Goal: Transaction & Acquisition: Purchase product/service

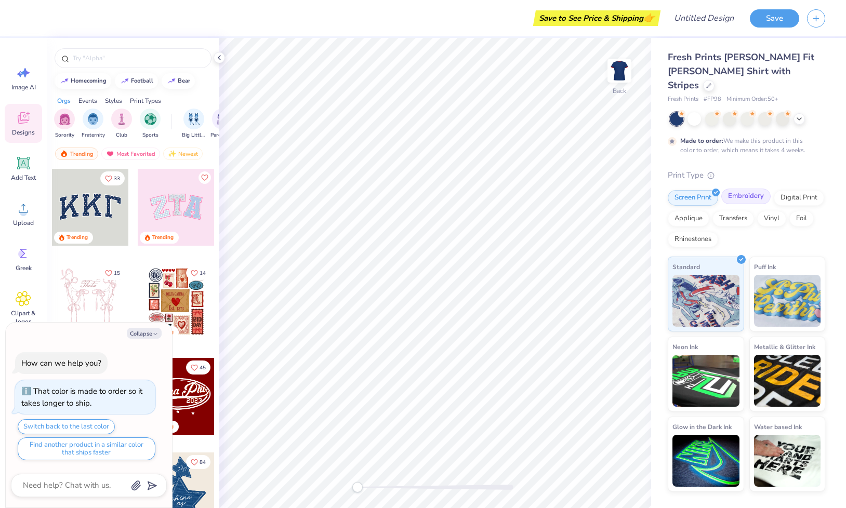
click at [736, 189] on div "Embroidery" at bounding box center [745, 197] width 49 height 16
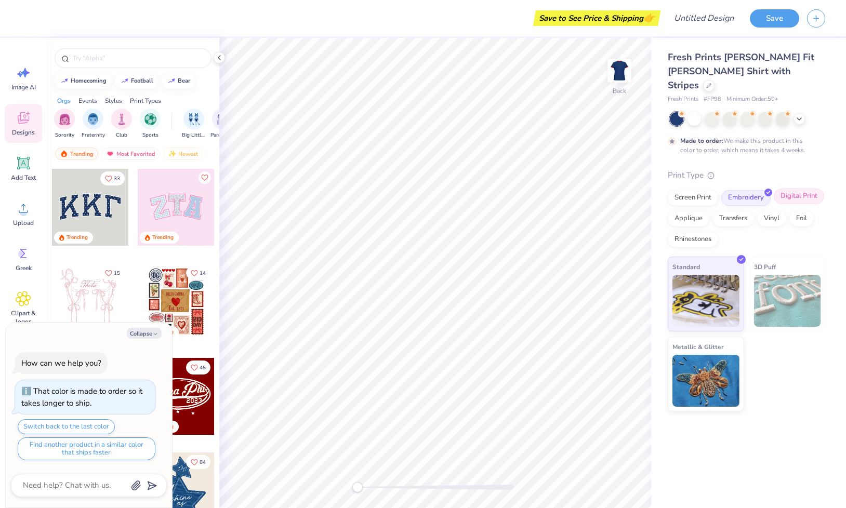
click at [797, 189] on div "Digital Print" at bounding box center [799, 197] width 50 height 16
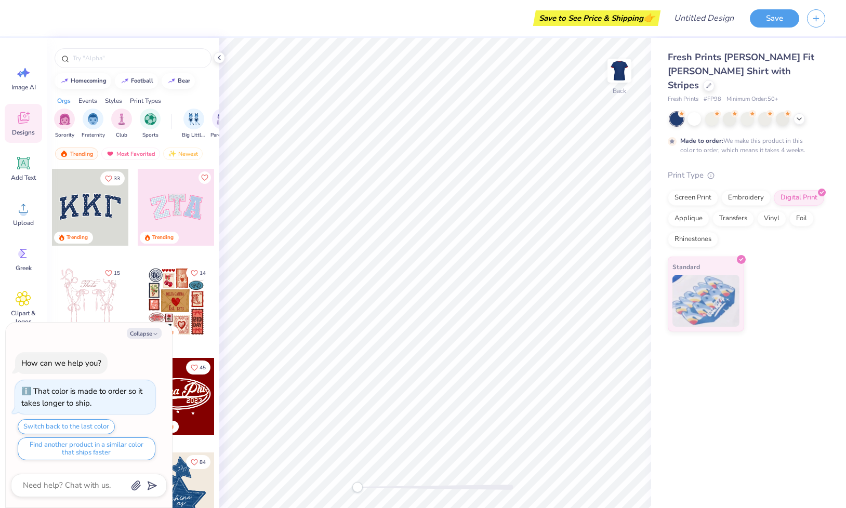
click at [685, 173] on div "Print Type Screen Print Embroidery Digital Print Applique Transfers Vinyl Foil …" at bounding box center [746, 250] width 157 height 163
click at [685, 189] on div "Screen Print" at bounding box center [693, 197] width 50 height 16
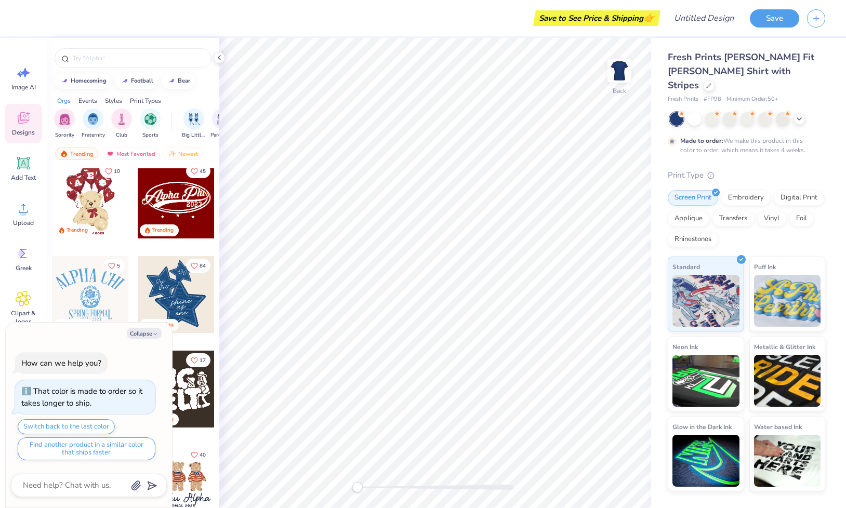
scroll to position [197, 0]
click at [97, 293] on div at bounding box center [90, 294] width 77 height 77
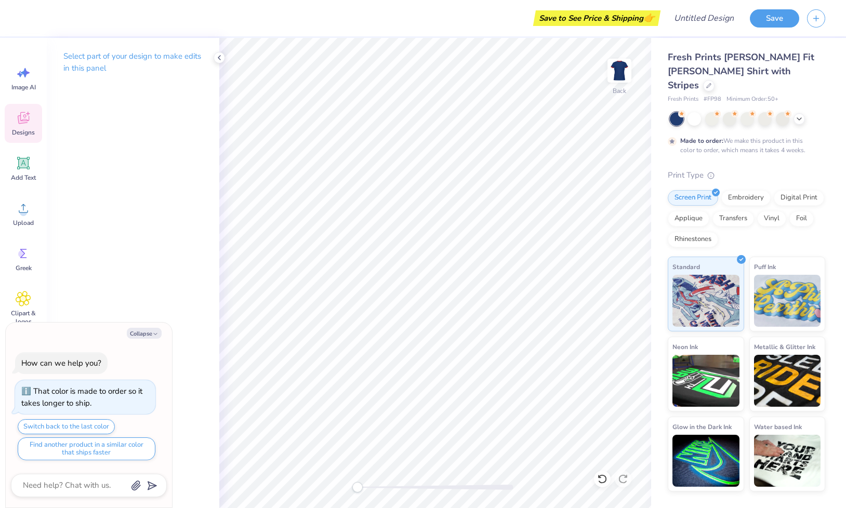
click at [22, 125] on icon at bounding box center [24, 118] width 16 height 16
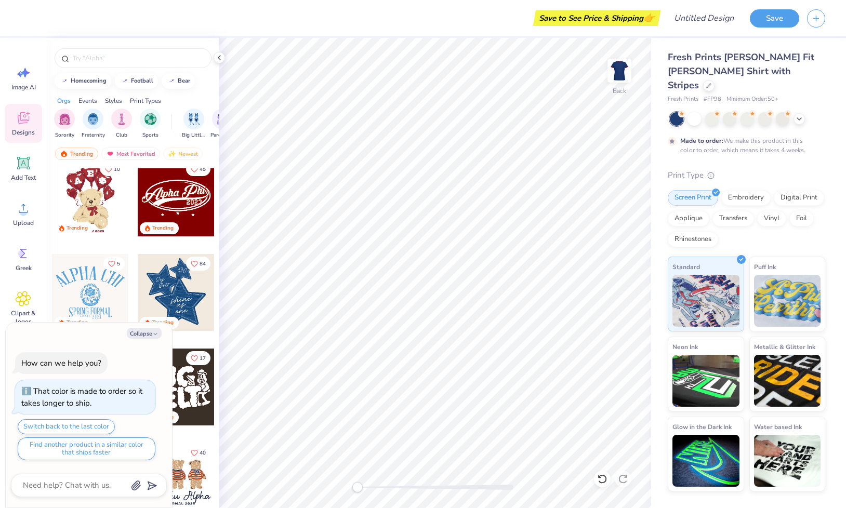
scroll to position [199, 0]
click at [184, 195] on div at bounding box center [176, 197] width 77 height 77
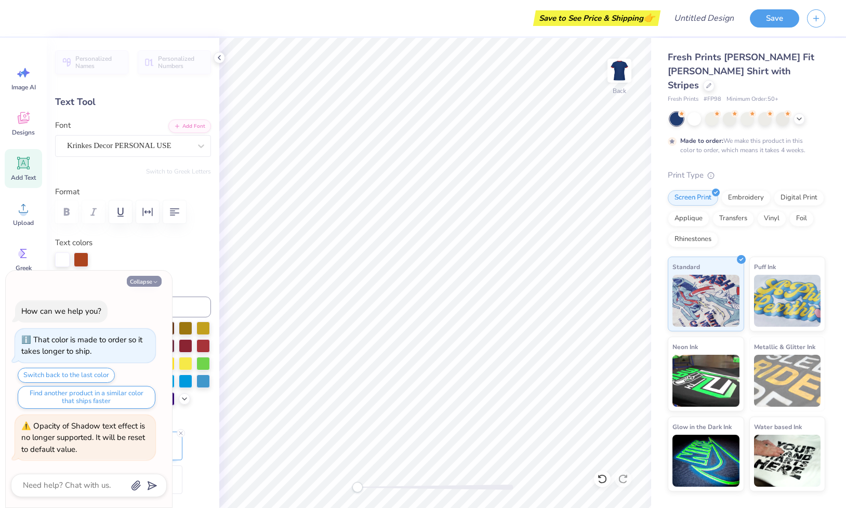
click at [151, 277] on button "Collapse" at bounding box center [144, 281] width 35 height 11
type textarea "x"
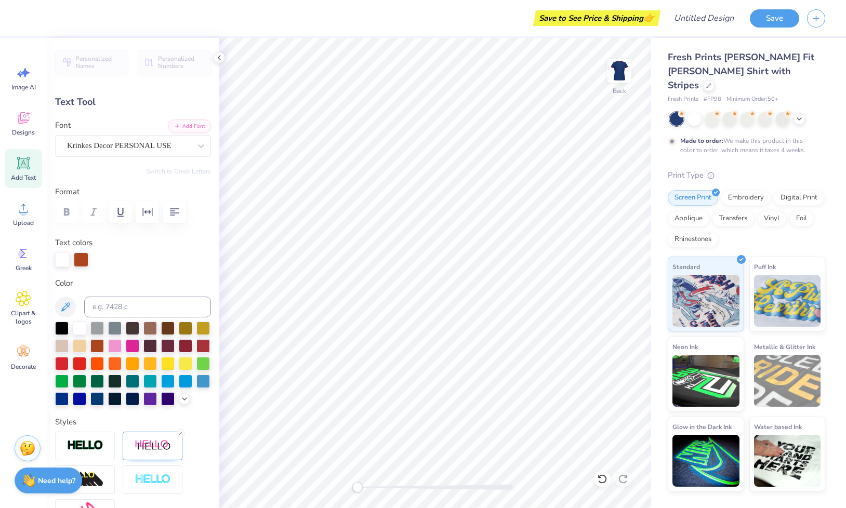
click at [85, 100] on div "Text Tool" at bounding box center [133, 102] width 156 height 14
type textarea "Chi Omega"
type input "0.0"
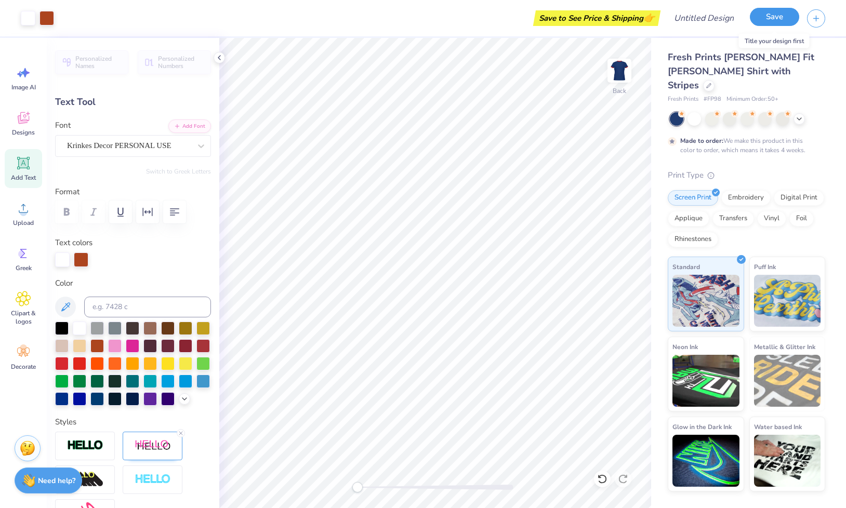
click at [768, 15] on button "Save" at bounding box center [774, 17] width 49 height 18
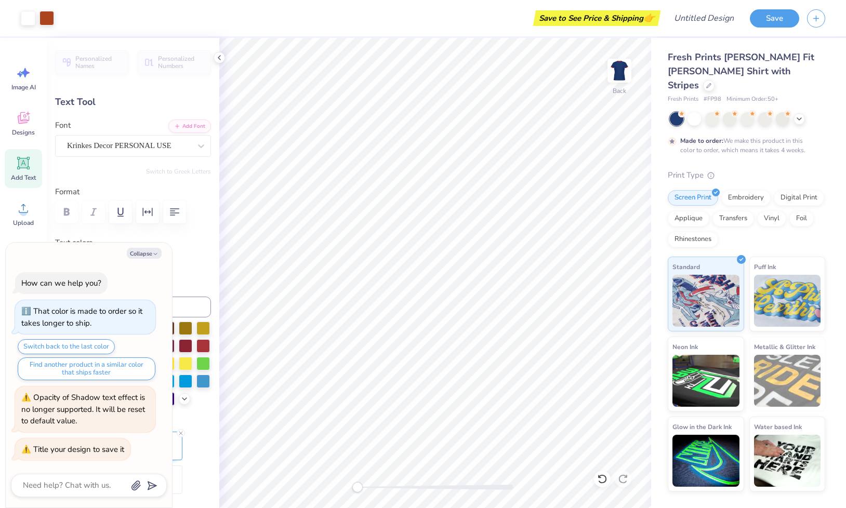
type textarea "x"
type input "2.23"
type input "0.83"
type input "5.82"
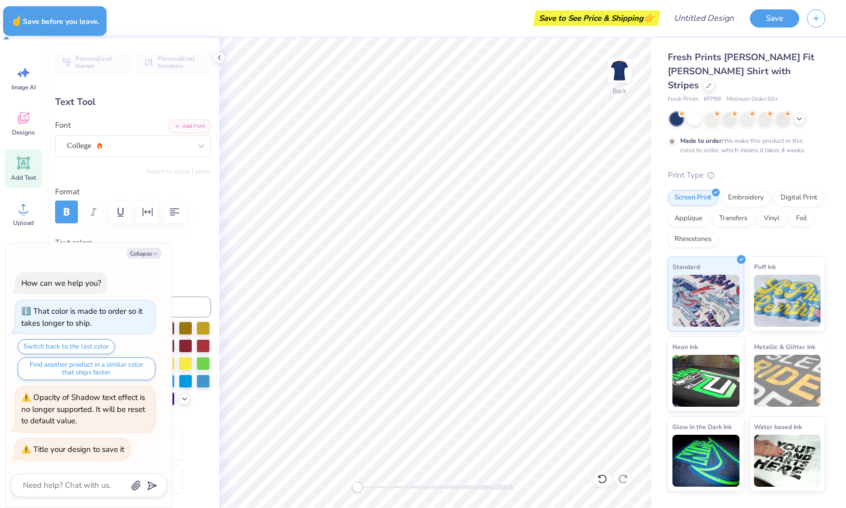
type textarea "x"
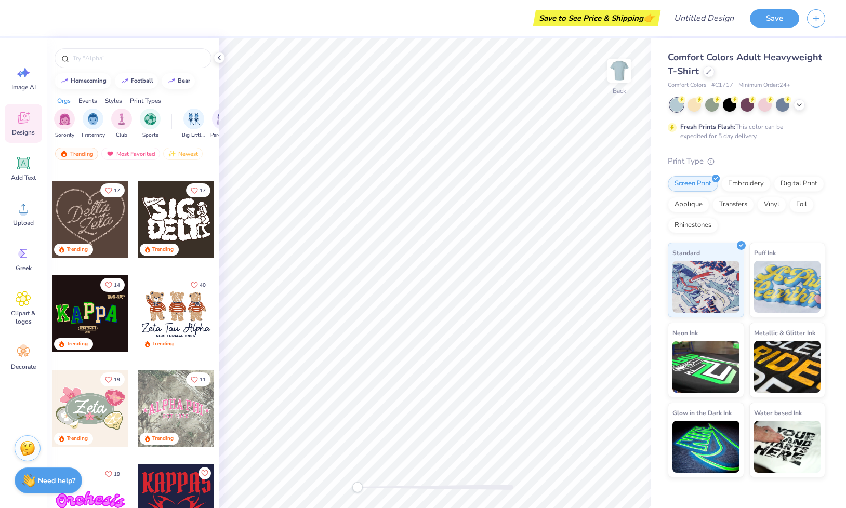
scroll to position [370, 0]
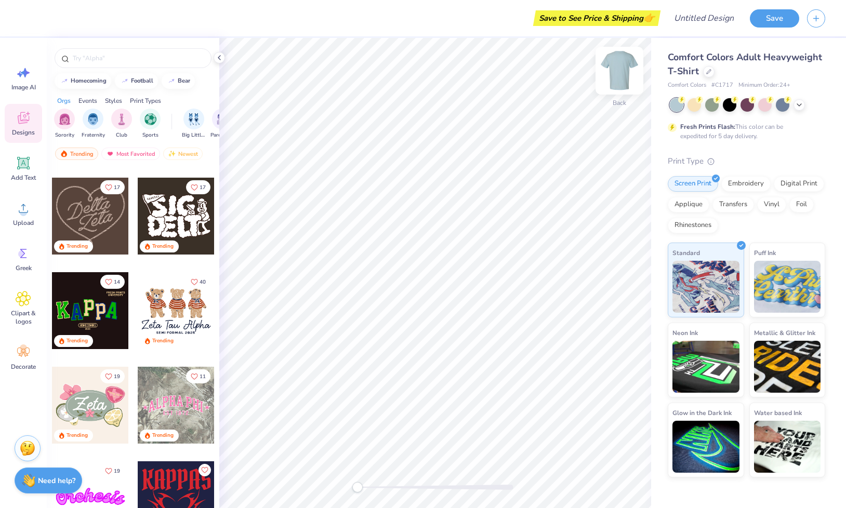
click at [619, 68] on img at bounding box center [620, 71] width 42 height 42
click at [170, 302] on div at bounding box center [176, 310] width 77 height 77
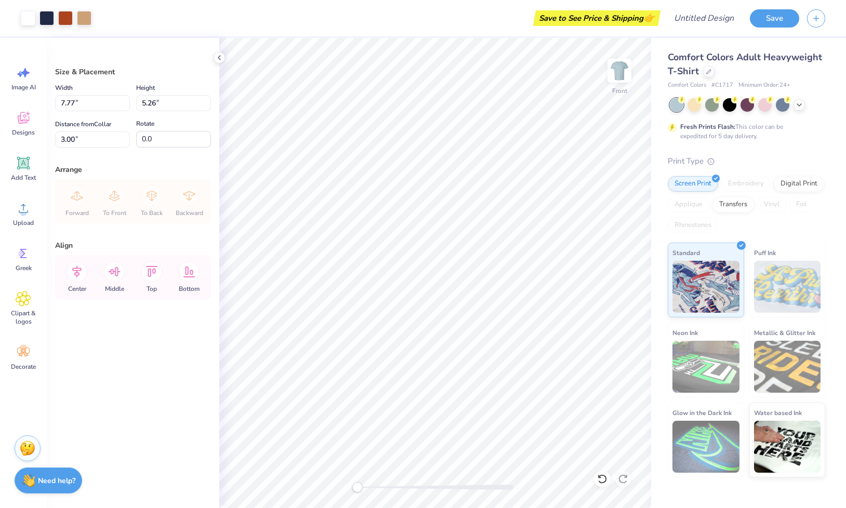
type input "14.00"
type input "9.47"
type input "6.41"
type input "12.63"
type input "8.54"
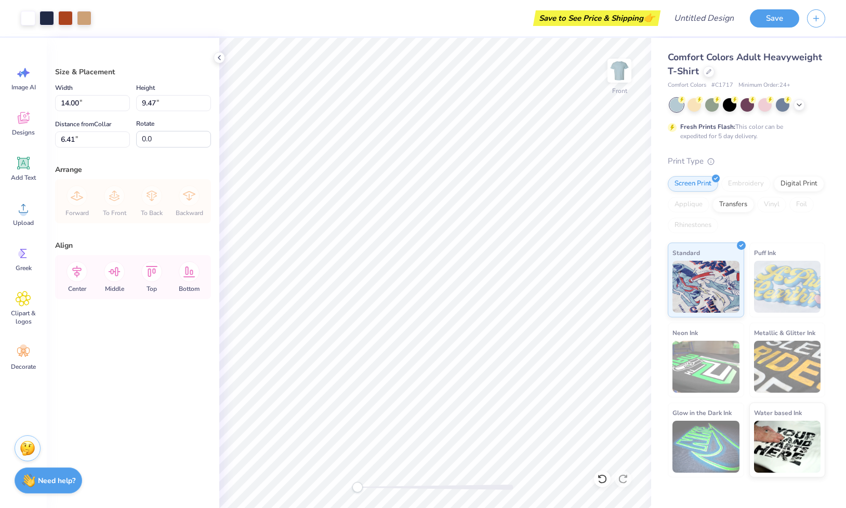
type input "5.61"
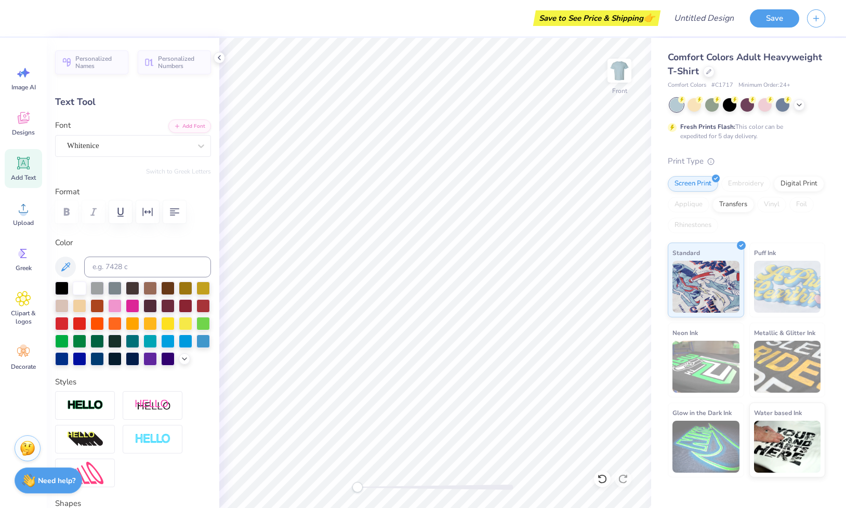
scroll to position [0, 0]
type textarea "Chi Omega"
type input "7.10"
type input "0.45"
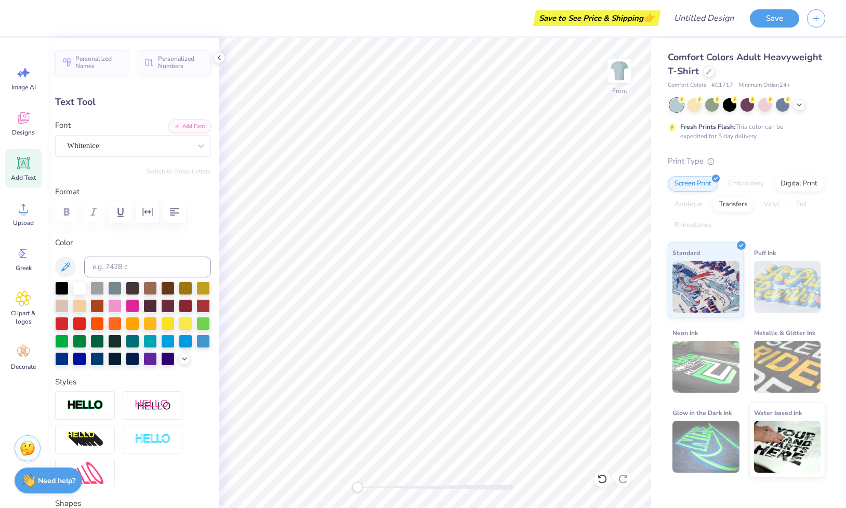
type input "13.82"
type textarea "S"
type textarea "[GEOGRAPHIC_DATA][US_STATE]"
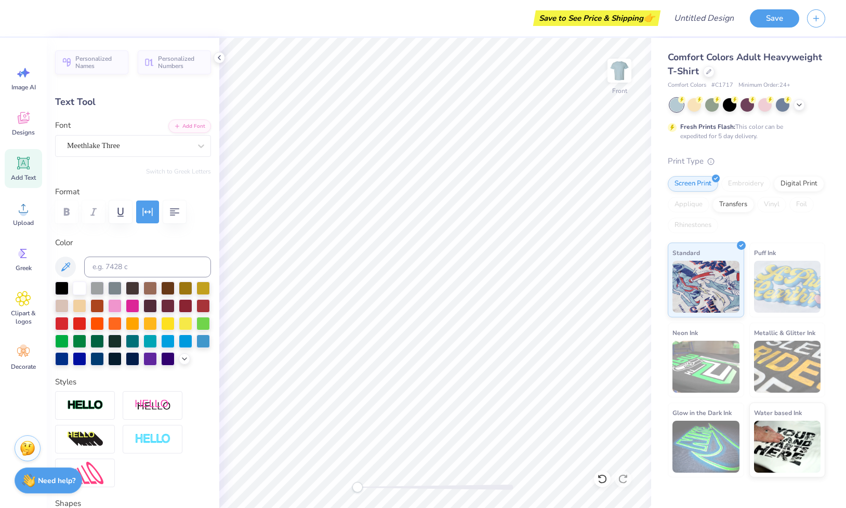
scroll to position [0, 6]
click at [618, 83] on img at bounding box center [620, 71] width 42 height 42
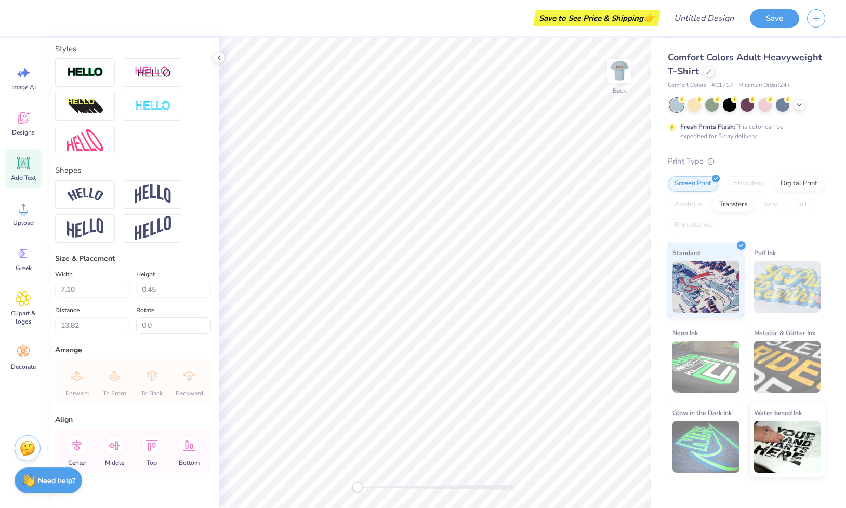
scroll to position [260, 0]
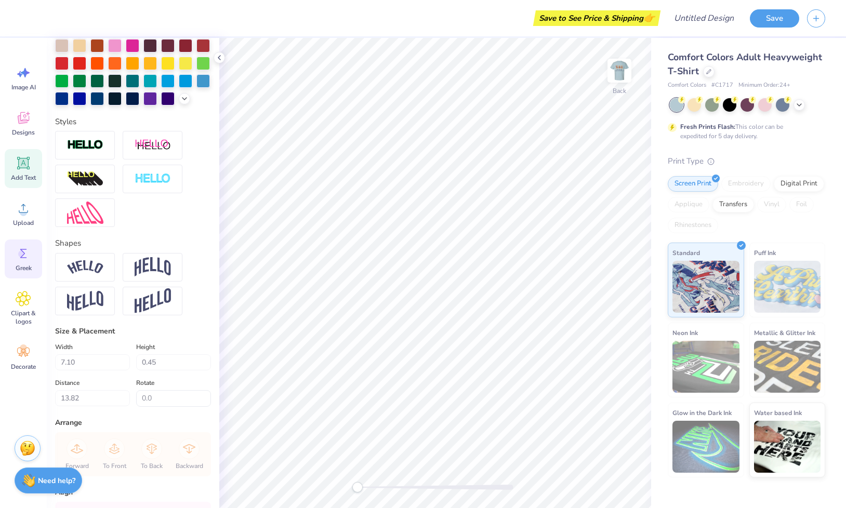
click at [21, 258] on icon at bounding box center [24, 254] width 16 height 16
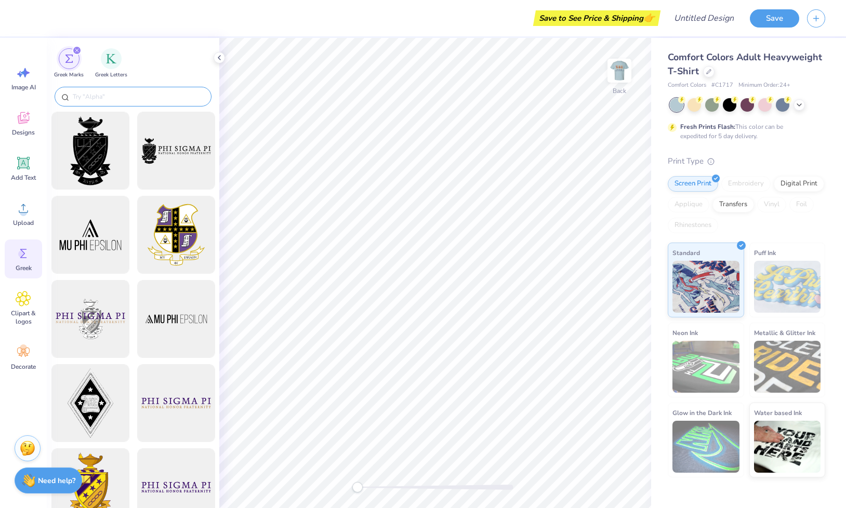
click at [145, 97] on input "text" at bounding box center [138, 96] width 133 height 10
click at [109, 54] on img "filter for Greek Letters" at bounding box center [111, 57] width 10 height 10
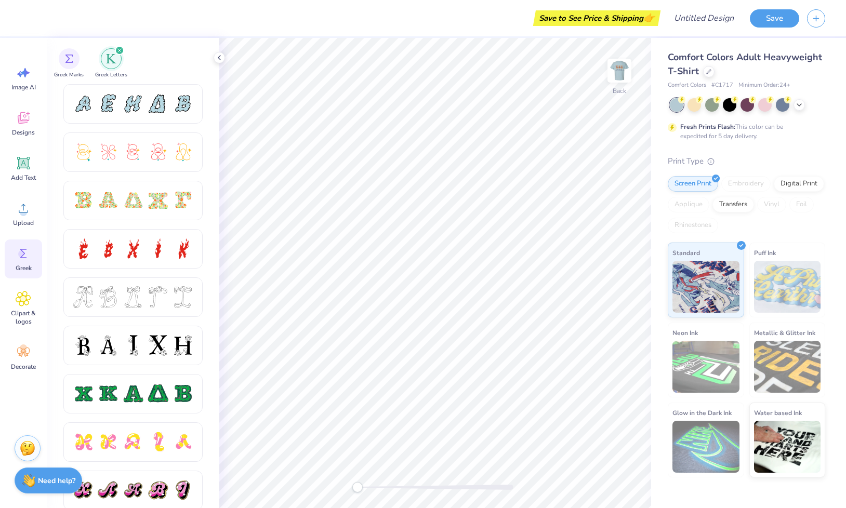
scroll to position [0, 0]
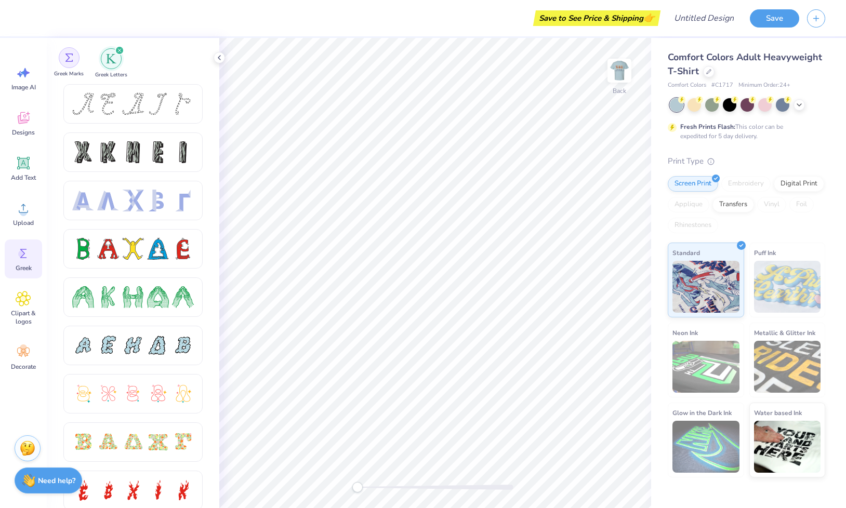
click at [74, 55] on div "filter for Greek Marks" at bounding box center [69, 57] width 21 height 21
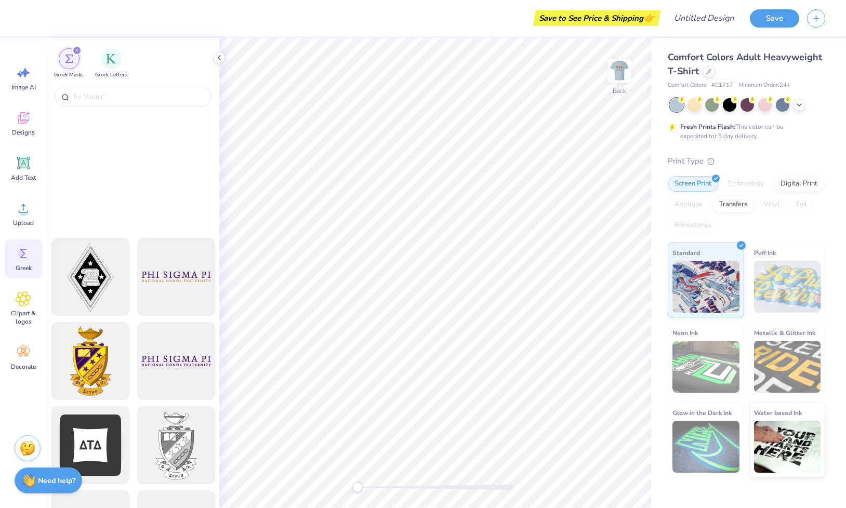
scroll to position [88, 0]
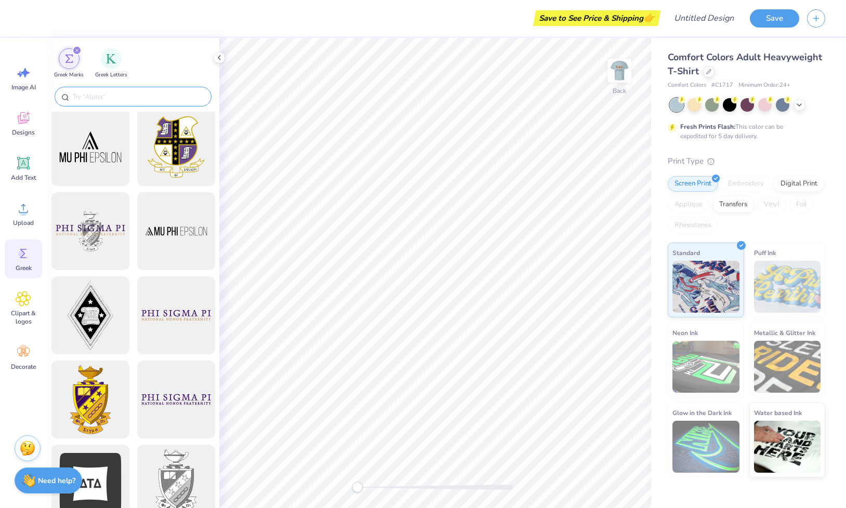
click at [134, 88] on div at bounding box center [133, 97] width 157 height 20
click at [117, 98] on input "text" at bounding box center [138, 96] width 133 height 10
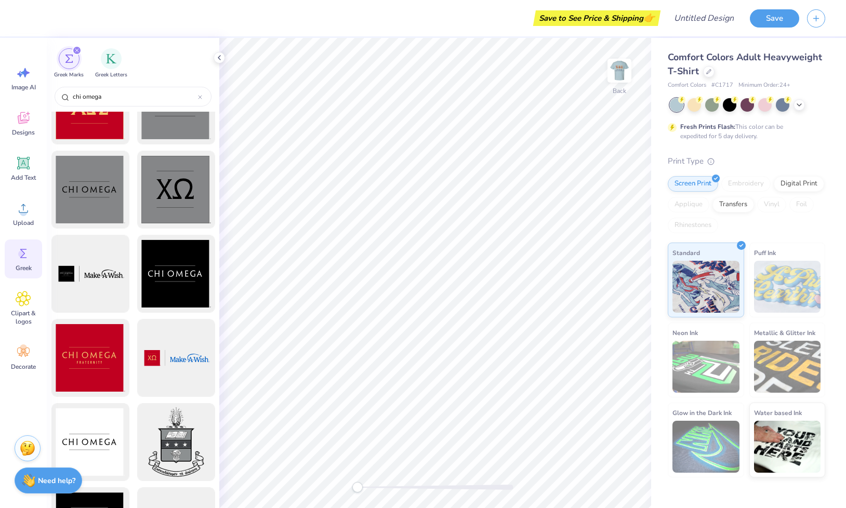
scroll to position [383, 0]
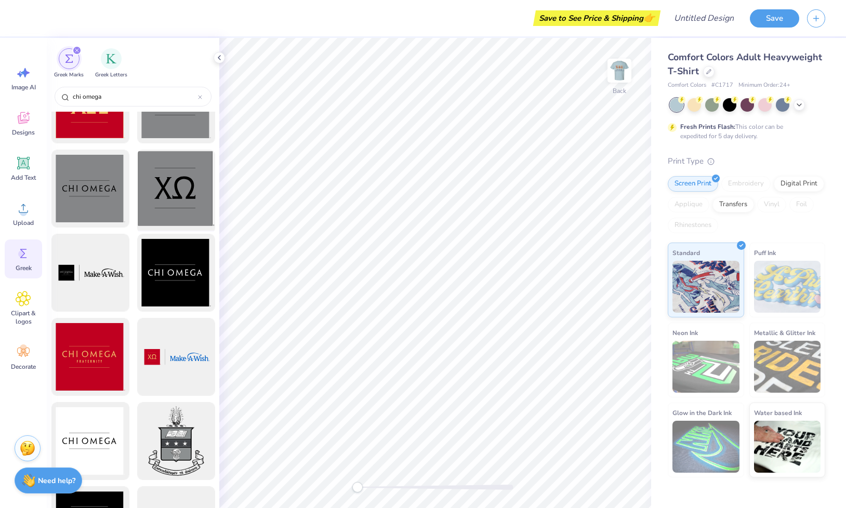
type input "chi omega"
click at [169, 187] on div at bounding box center [176, 189] width 86 height 86
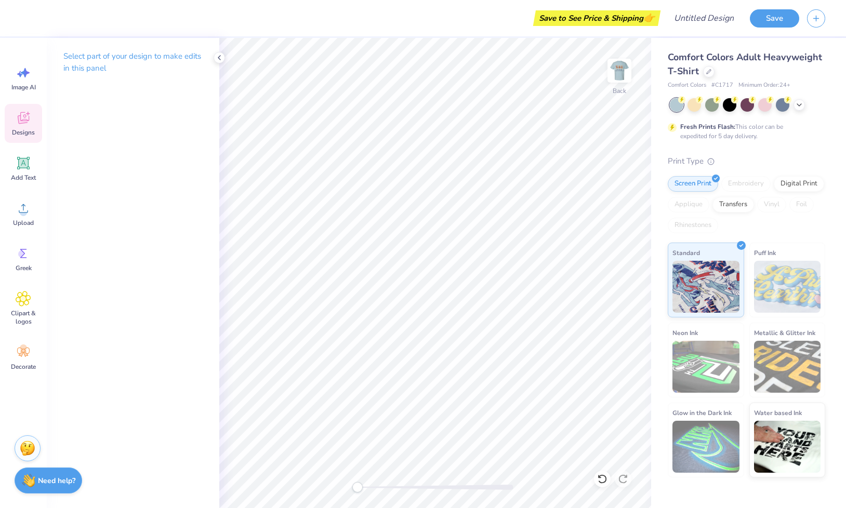
click at [20, 127] on div "Designs" at bounding box center [23, 123] width 37 height 39
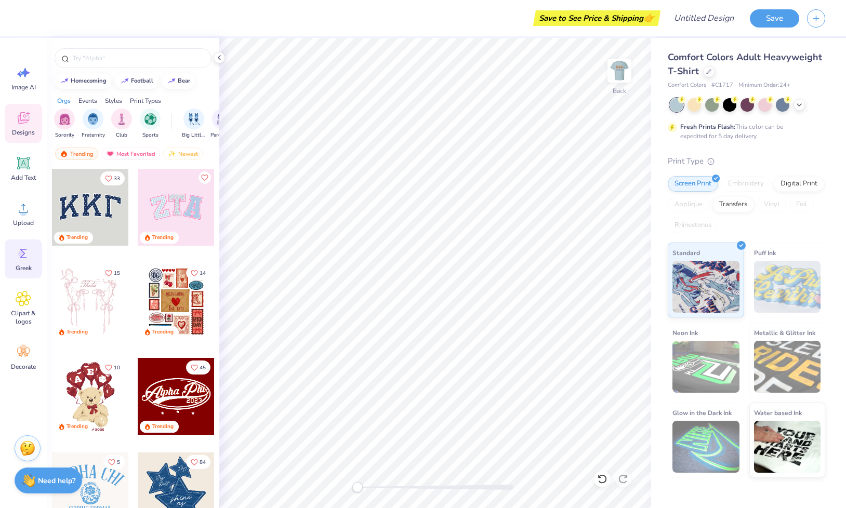
click at [23, 253] on circle at bounding box center [21, 253] width 7 height 7
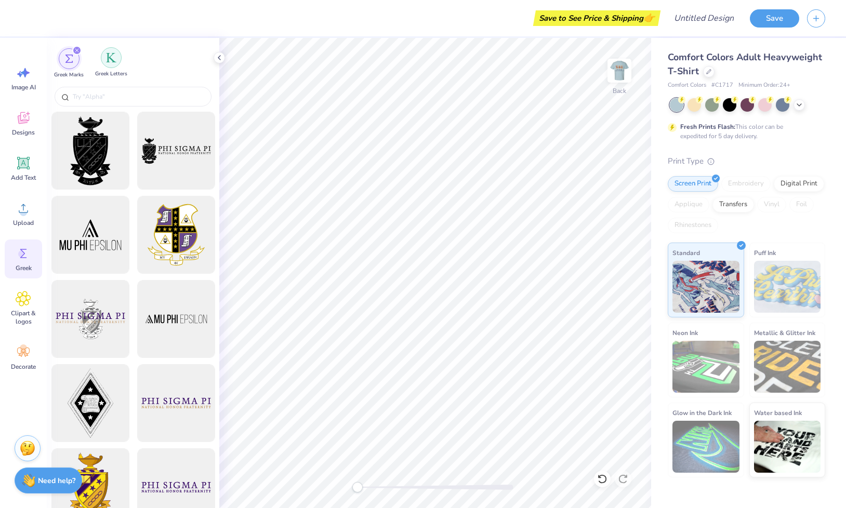
click at [111, 57] on img "filter for Greek Letters" at bounding box center [111, 57] width 10 height 10
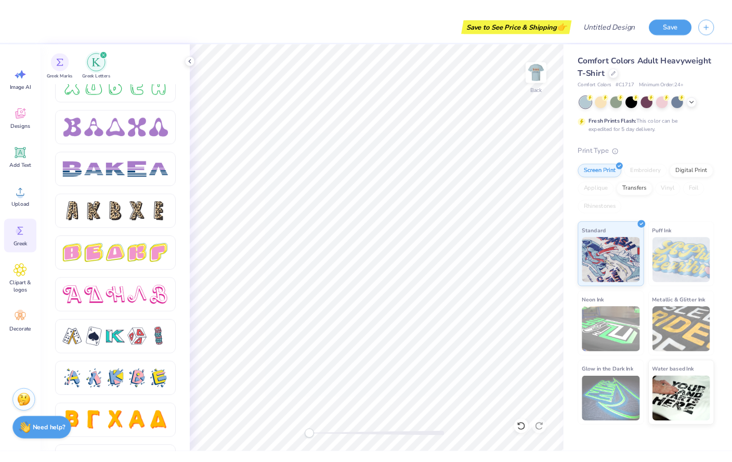
scroll to position [1653, 0]
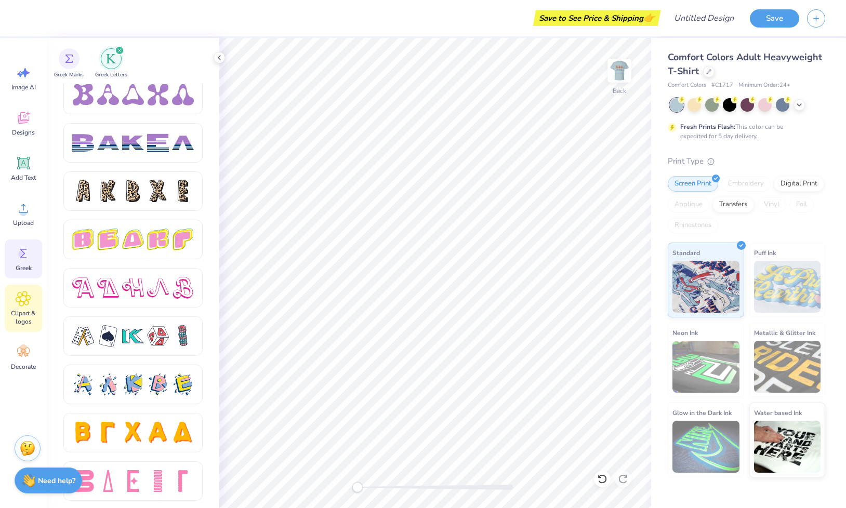
click at [25, 302] on icon at bounding box center [23, 299] width 15 height 16
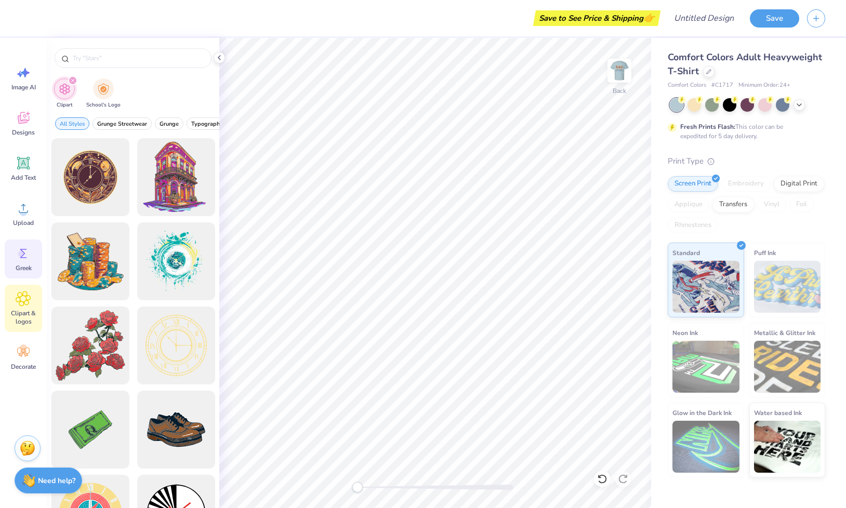
click at [24, 262] on div "Greek" at bounding box center [23, 259] width 37 height 39
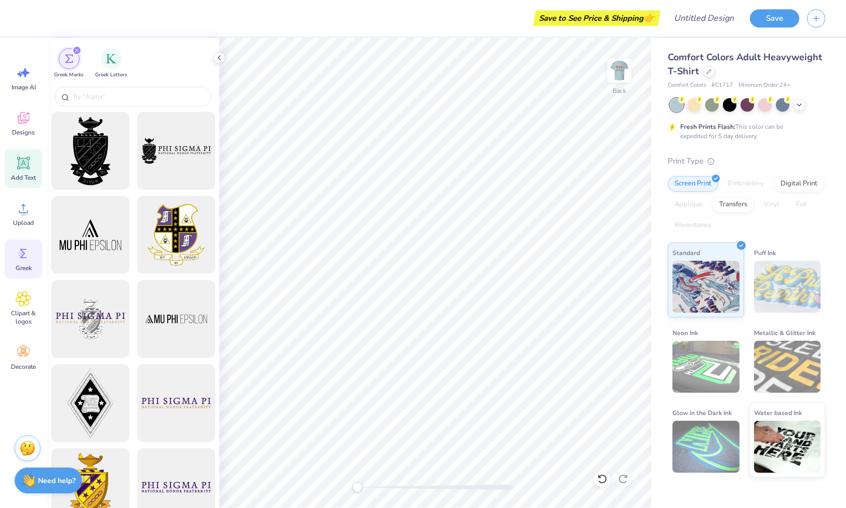
click at [31, 172] on div "Add Text" at bounding box center [23, 168] width 37 height 39
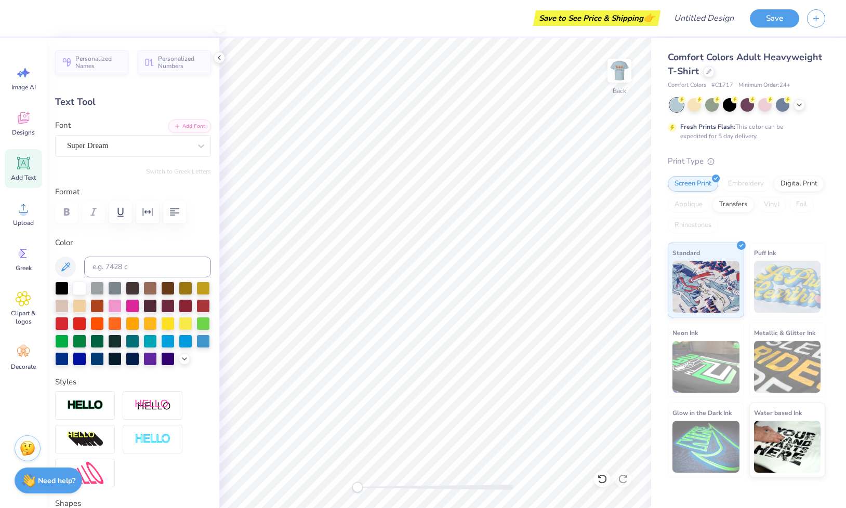
type textarea "X"
type input "1.42"
type input "1.61"
type input "11.70"
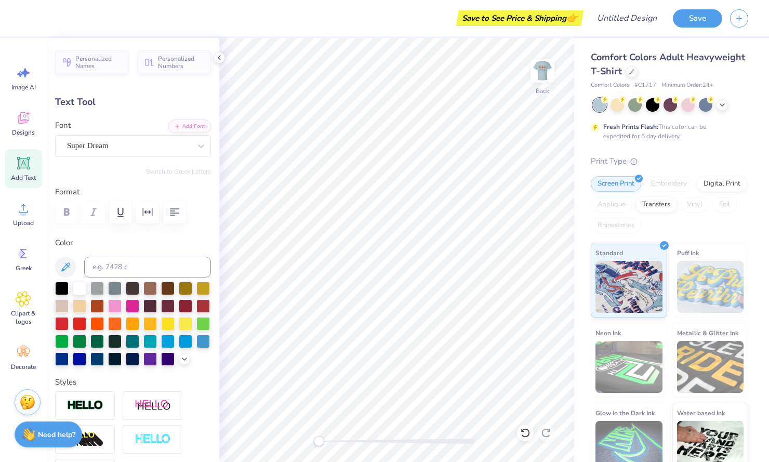
type textarea "X"
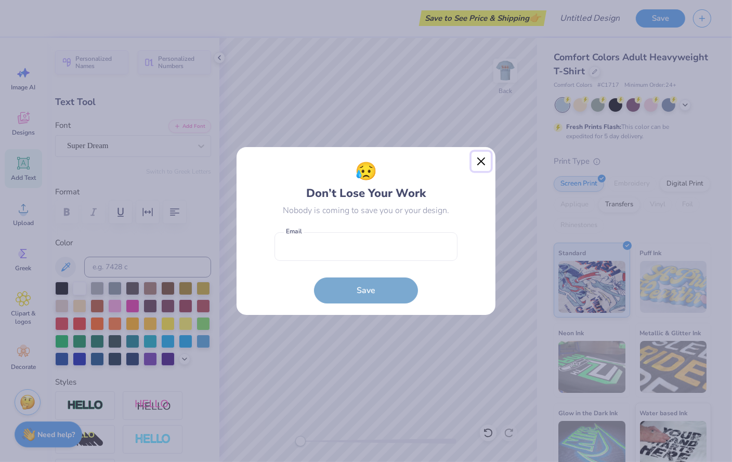
click at [476, 159] on button "Close" at bounding box center [481, 162] width 20 height 20
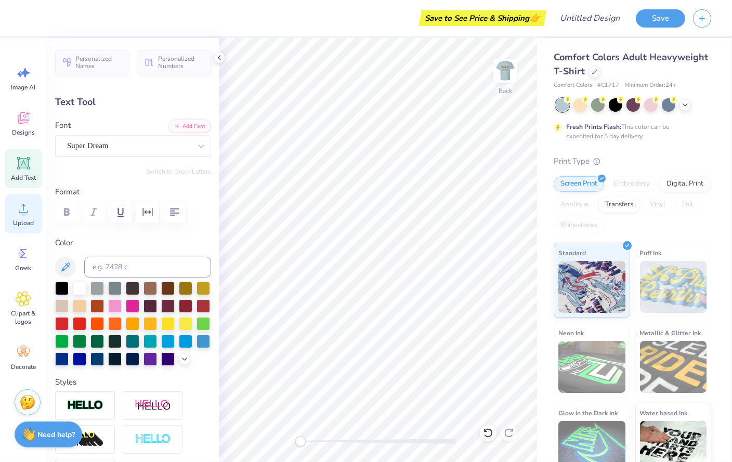
click at [29, 214] on icon at bounding box center [24, 209] width 16 height 16
click at [14, 217] on div "Upload" at bounding box center [23, 213] width 37 height 39
click at [18, 213] on icon at bounding box center [24, 209] width 16 height 16
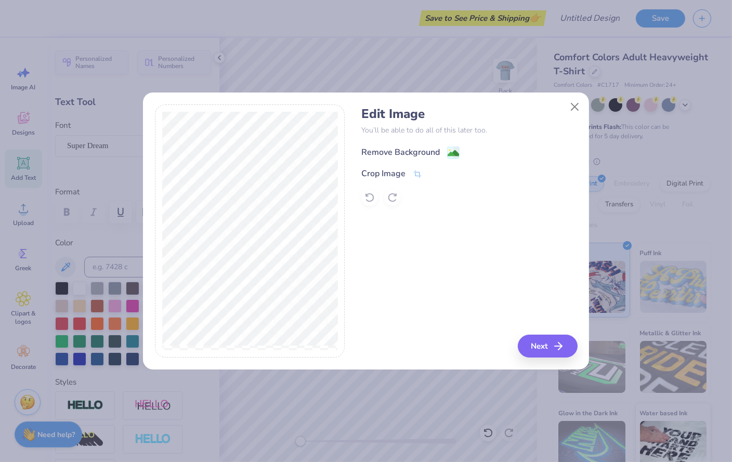
click at [450, 154] on image at bounding box center [452, 153] width 11 height 11
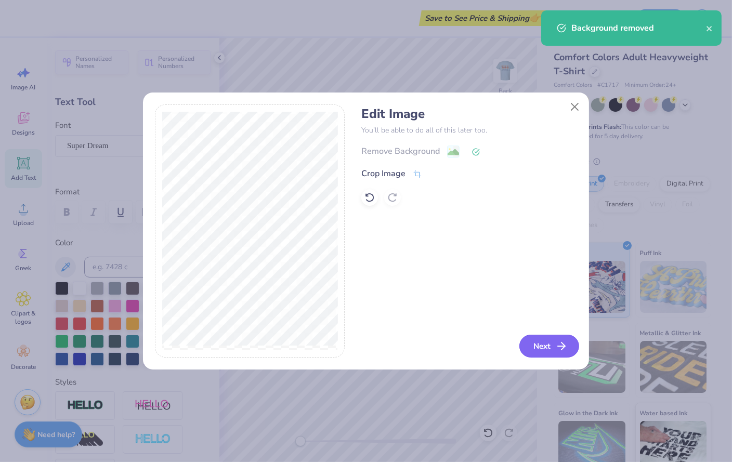
click at [544, 351] on button "Next" at bounding box center [549, 346] width 60 height 23
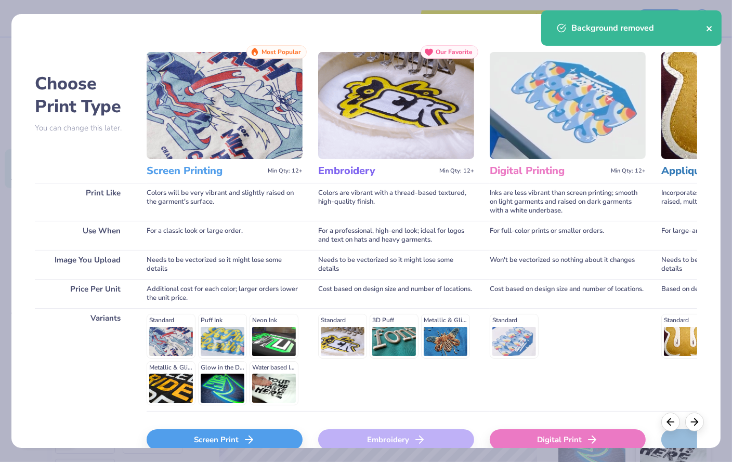
click at [707, 30] on icon "close" at bounding box center [708, 28] width 5 height 5
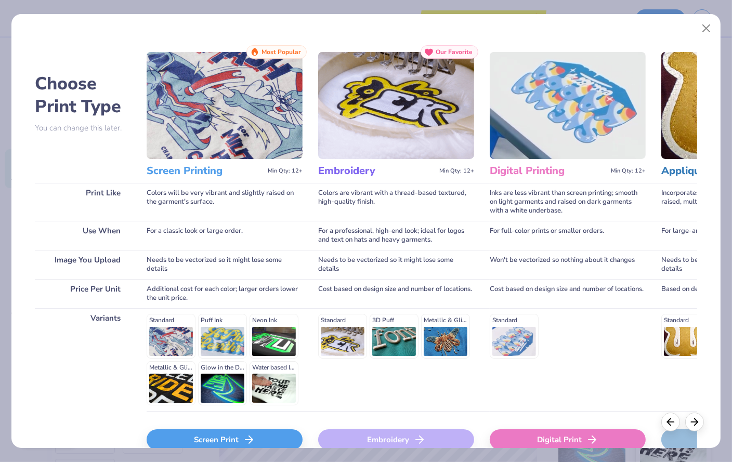
click at [227, 439] on div "Screen Print" at bounding box center [225, 439] width 156 height 21
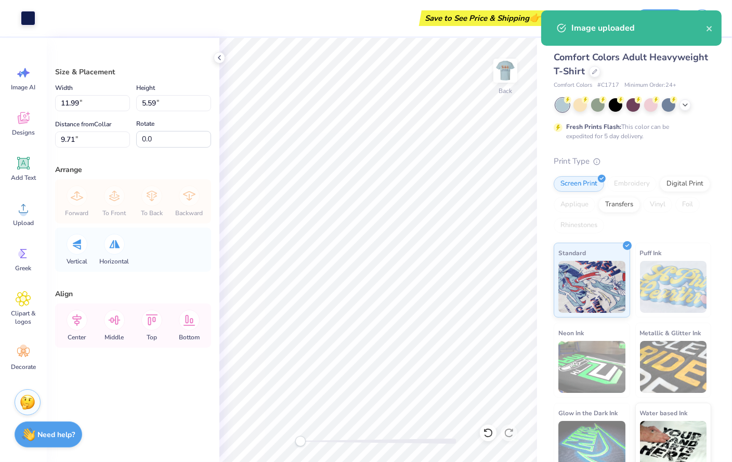
type input "7.63"
type input "3.56"
type input "11.74"
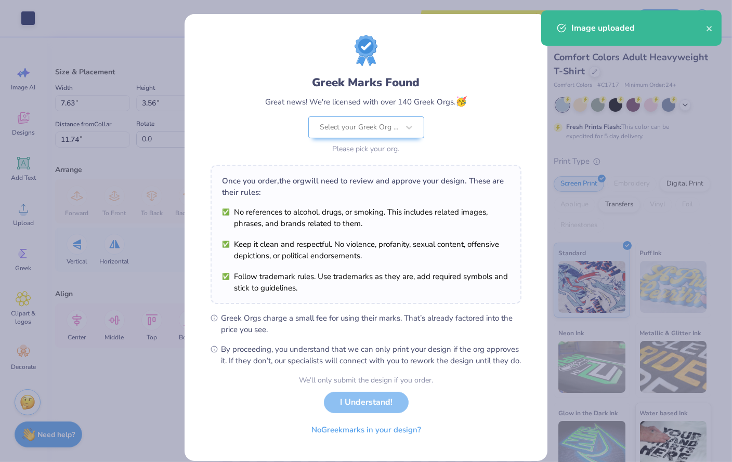
click at [399, 256] on li "Keep it clean and respectful. No violence, profanity, sexual content, offensive…" at bounding box center [366, 250] width 288 height 23
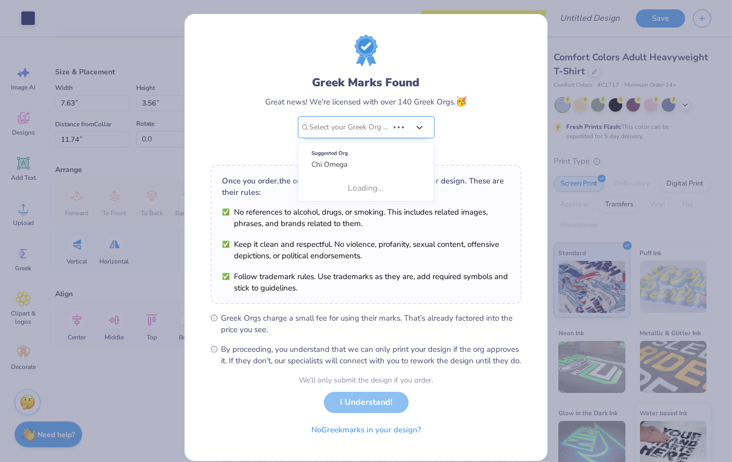
click at [387, 123] on div at bounding box center [349, 128] width 78 height 14
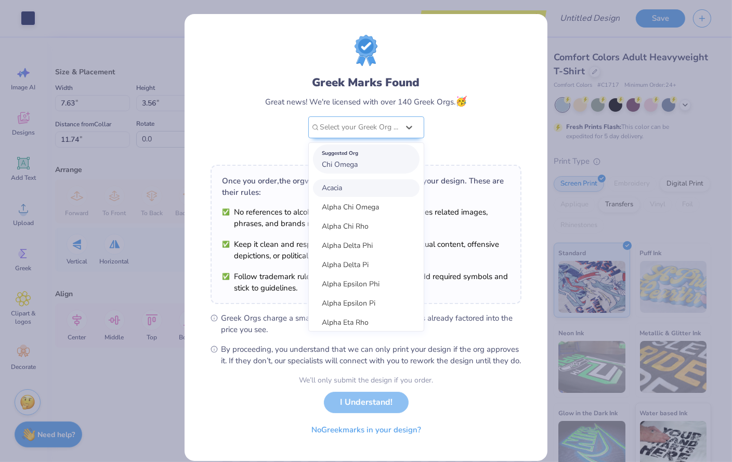
click at [367, 166] on div "Suggested Org Chi Omega" at bounding box center [366, 158] width 107 height 29
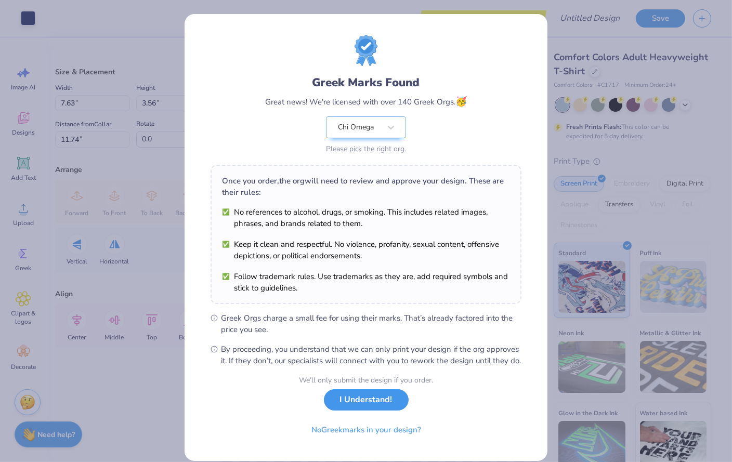
click at [351, 411] on button "I Understand!" at bounding box center [366, 399] width 85 height 21
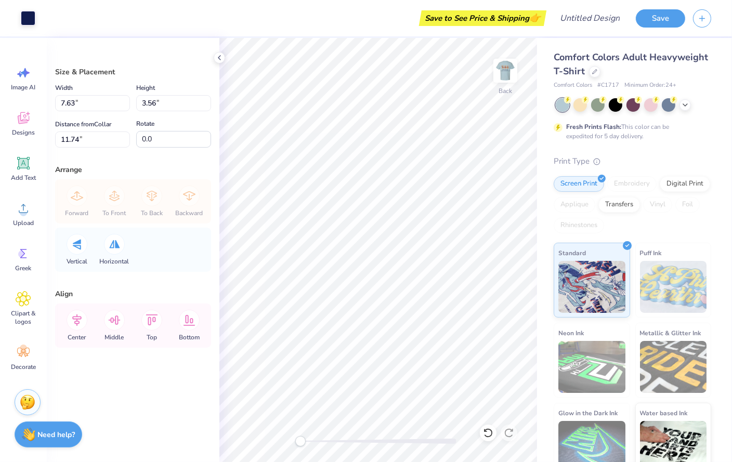
type input "3.92"
type input "1.83"
type input "13.47"
type input "4.35"
type input "2.03"
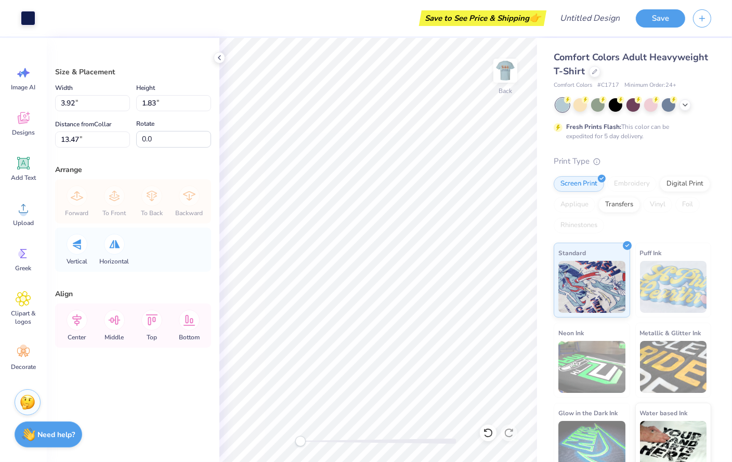
type input "13.27"
click at [663, 18] on button "Save" at bounding box center [660, 17] width 49 height 18
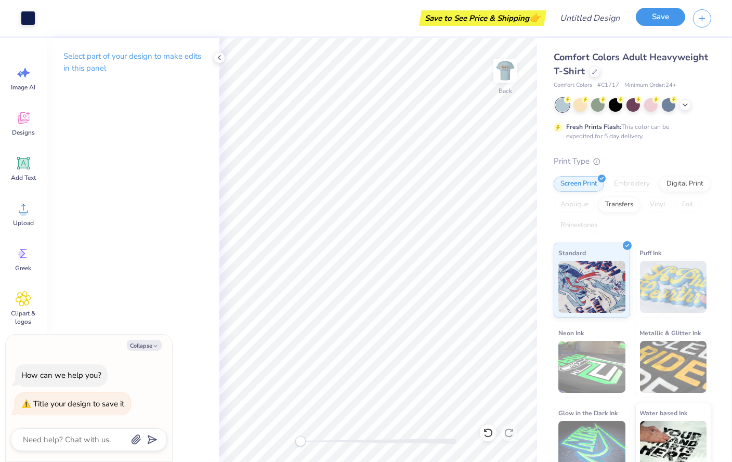
click at [659, 22] on button "Save" at bounding box center [660, 17] width 49 height 18
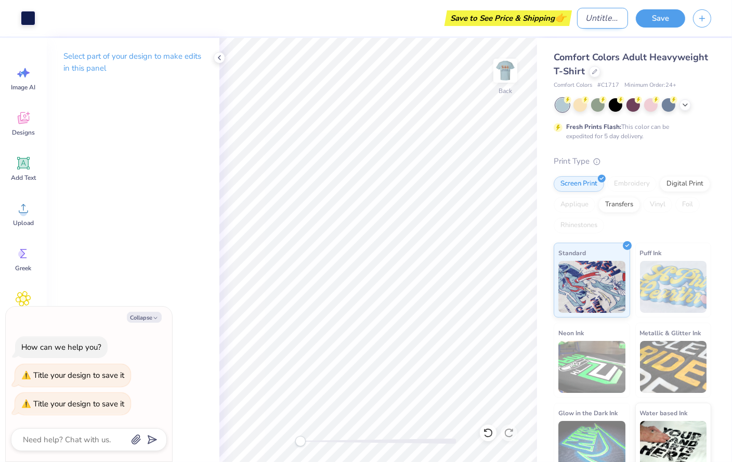
type textarea "x"
click at [593, 17] on input "Design Title" at bounding box center [602, 18] width 51 height 21
type input "B"
type textarea "x"
type input "Be"
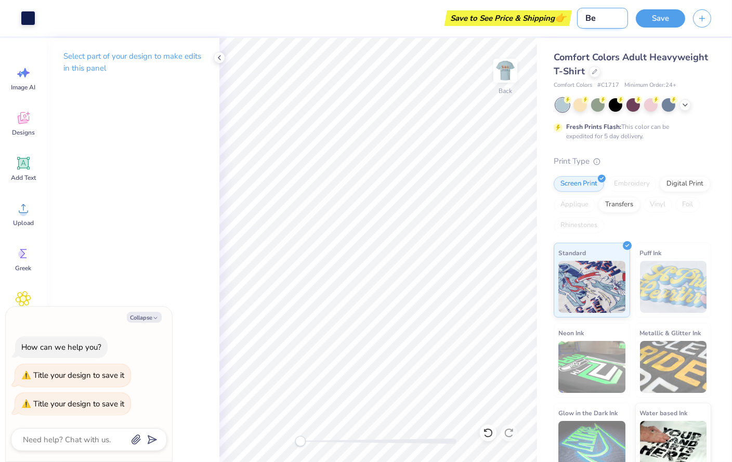
type textarea "x"
type input "Bea"
type textarea "x"
type input "Bear"
type textarea "x"
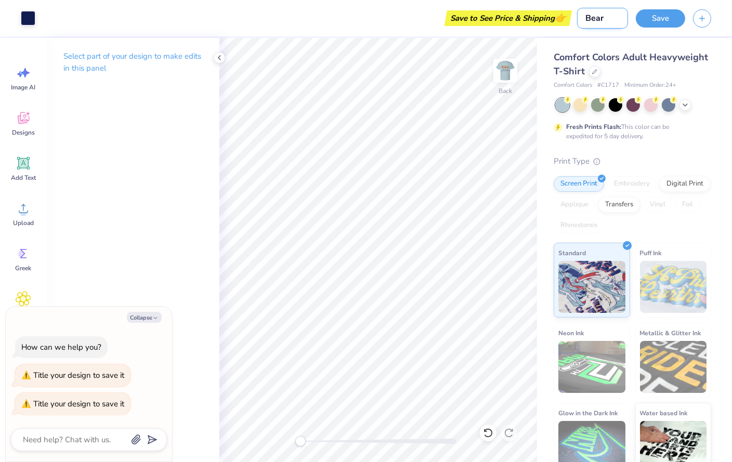
type input "Bears"
type textarea "x"
type input "Bears"
click at [658, 18] on button "Save" at bounding box center [660, 17] width 49 height 18
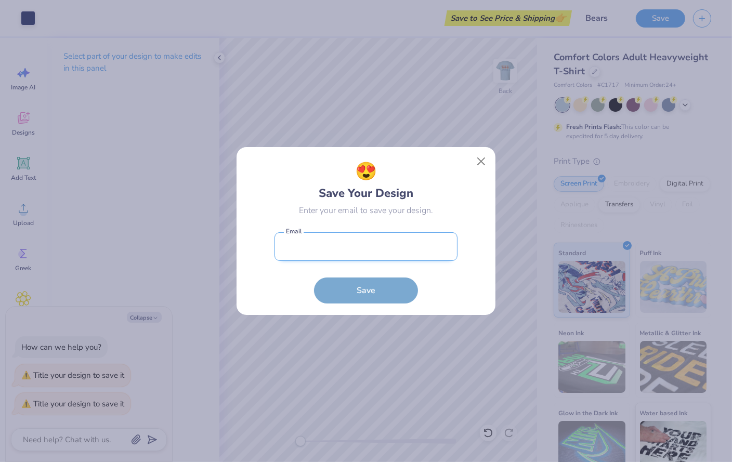
click at [377, 247] on input "email" at bounding box center [365, 246] width 183 height 29
type input "[EMAIL_ADDRESS][DOMAIN_NAME]"
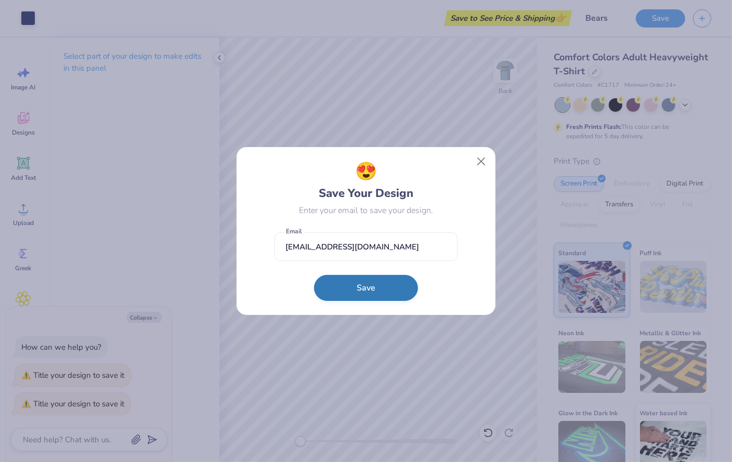
click at [375, 292] on button "Save" at bounding box center [366, 288] width 104 height 26
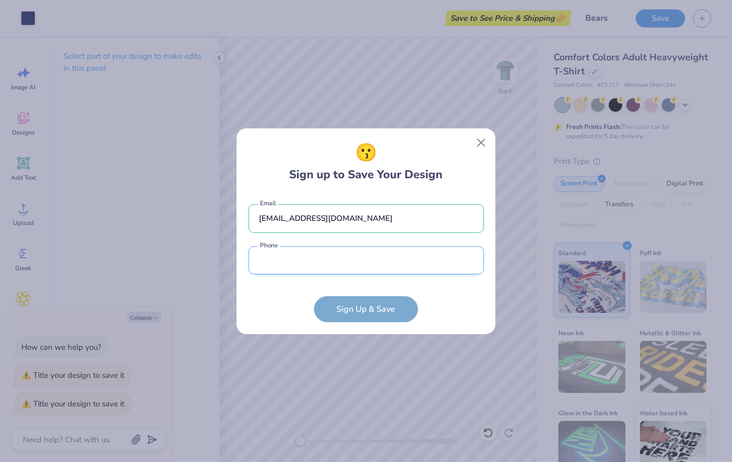
click at [346, 258] on input "tel" at bounding box center [365, 260] width 235 height 29
type input "[PHONE_NUMBER]"
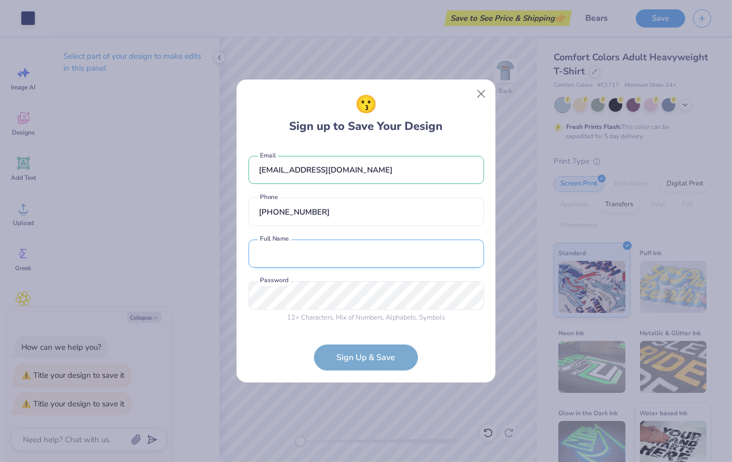
click at [350, 263] on input "text" at bounding box center [365, 254] width 235 height 29
type input "[PERSON_NAME]"
click at [387, 358] on form "[EMAIL_ADDRESS][DOMAIN_NAME] Email [PHONE_NUMBER] Phone [PERSON_NAME] Full Name…" at bounding box center [365, 258] width 235 height 225
click at [228, 296] on div "😗 Sign up to Save Your Design [EMAIL_ADDRESS][DOMAIN_NAME] Email [PHONE_NUMBER]…" at bounding box center [366, 231] width 732 height 462
click at [367, 365] on form "[EMAIL_ADDRESS][DOMAIN_NAME] Email [PHONE_NUMBER] Phone [PERSON_NAME] Full Name…" at bounding box center [365, 258] width 235 height 225
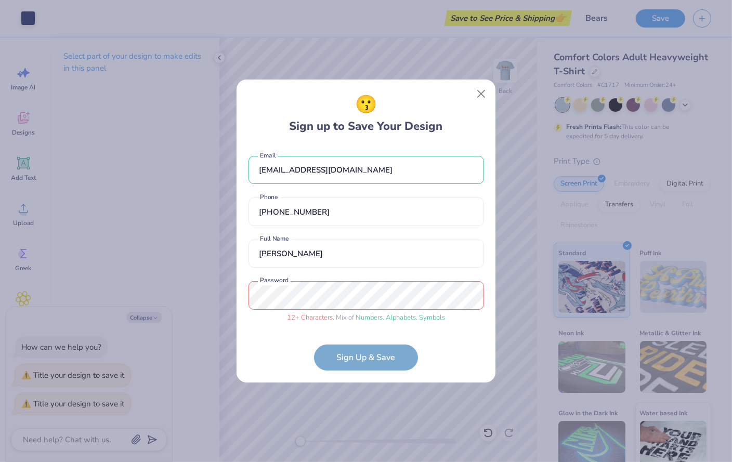
type textarea "x"
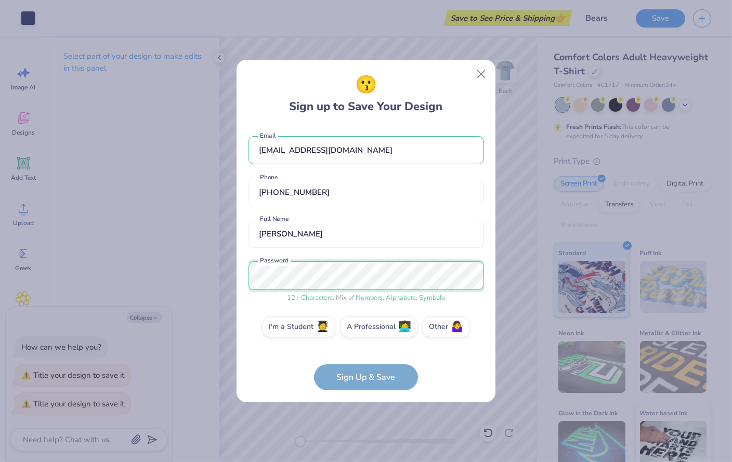
click at [232, 277] on div "😗 Sign up to Save Your Design [EMAIL_ADDRESS][DOMAIN_NAME] Email [PHONE_NUMBER]…" at bounding box center [366, 231] width 732 height 462
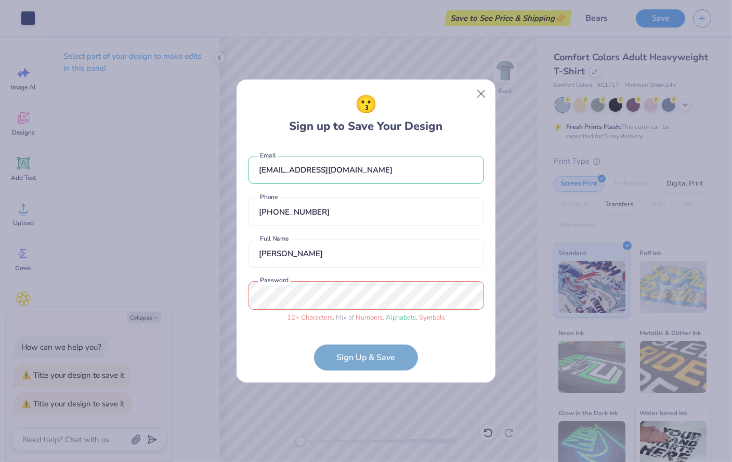
click at [199, 286] on div "😗 Sign up to Save Your Design [EMAIL_ADDRESS][DOMAIN_NAME] Email [PHONE_NUMBER]…" at bounding box center [366, 231] width 732 height 462
click at [210, 299] on div "😗 Sign up to Save Your Design [EMAIL_ADDRESS][DOMAIN_NAME] Email [PHONE_NUMBER]…" at bounding box center [366, 231] width 732 height 462
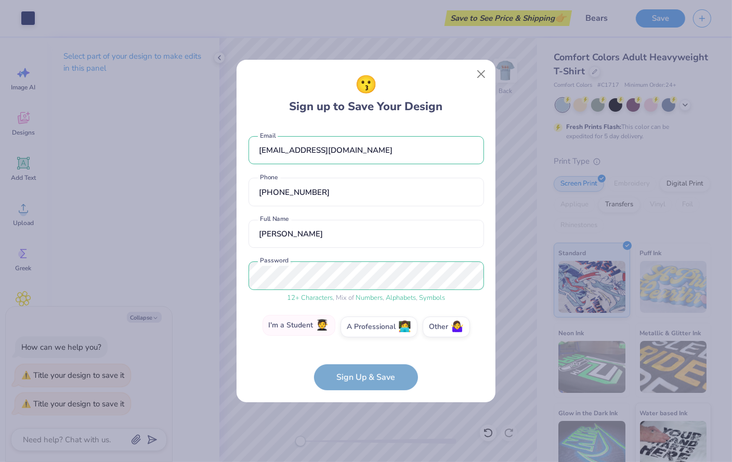
click at [320, 329] on span "🧑‍🎓" at bounding box center [322, 326] width 13 height 12
click at [363, 329] on input "I'm a Student 🧑‍🎓" at bounding box center [366, 329] width 7 height 7
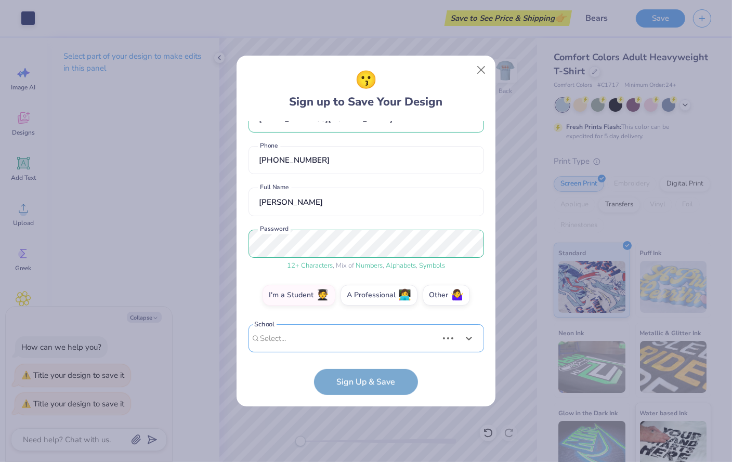
click at [319, 333] on div "Use Up and Down to choose options, press Enter to select the currently focused …" at bounding box center [365, 354] width 235 height 60
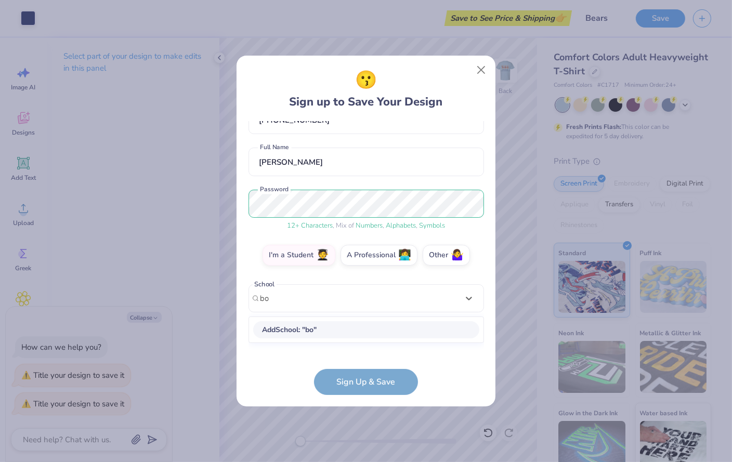
scroll to position [59, 0]
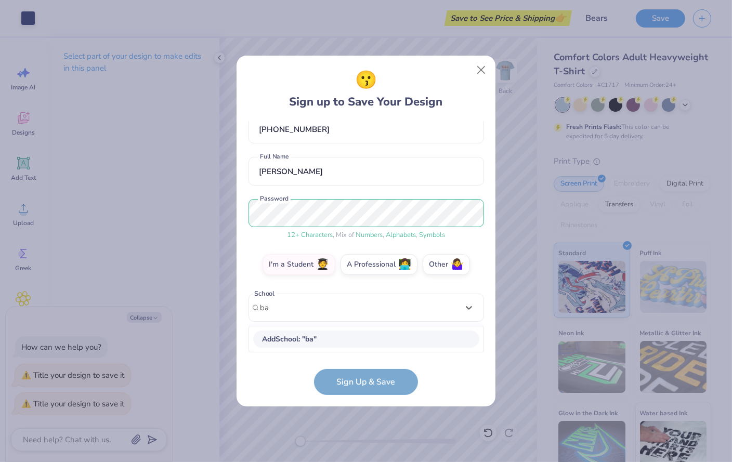
type input "bak"
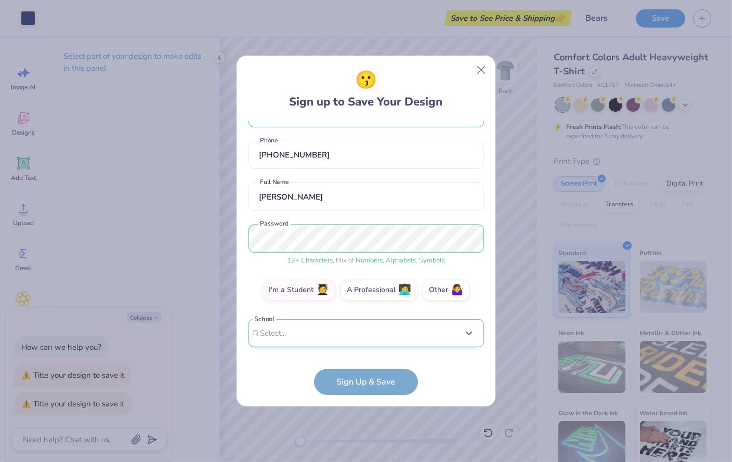
scroll to position [33, 0]
drag, startPoint x: 286, startPoint y: 178, endPoint x: 239, endPoint y: 178, distance: 47.8
click at [239, 178] on div "😗 Sign up to Save Your Design [EMAIL_ADDRESS][DOMAIN_NAME] Email [PHONE_NUMBER]…" at bounding box center [365, 231] width 259 height 351
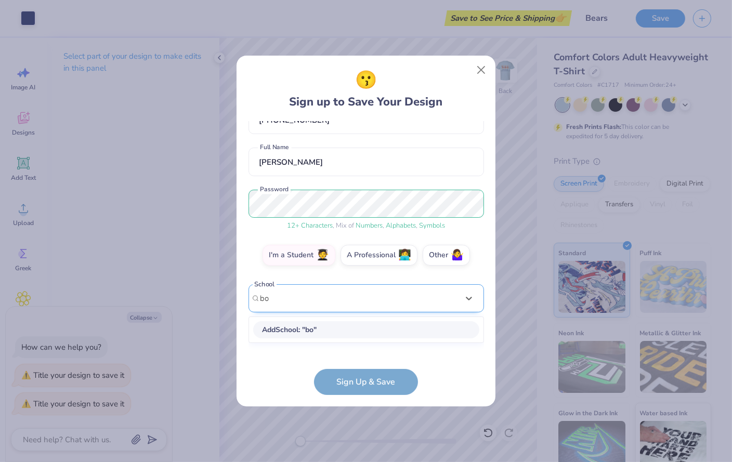
scroll to position [58, 0]
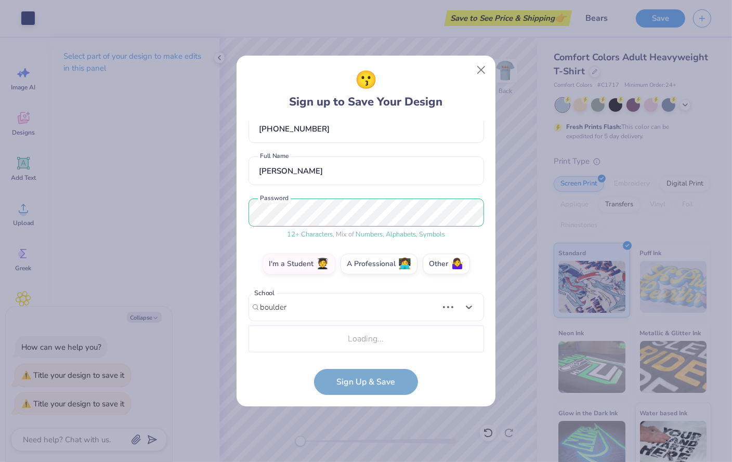
type input "boulder"
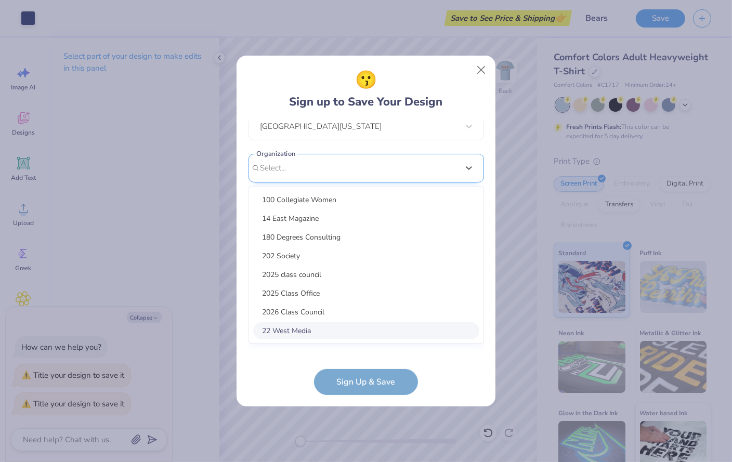
click at [331, 328] on div "option focused, 8 of 15. 15 results available. Use Up and Down to choose option…" at bounding box center [365, 249] width 235 height 190
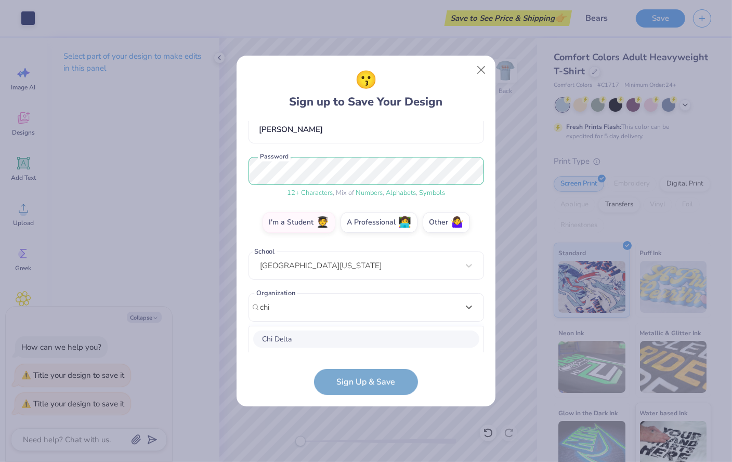
scroll to position [230, 0]
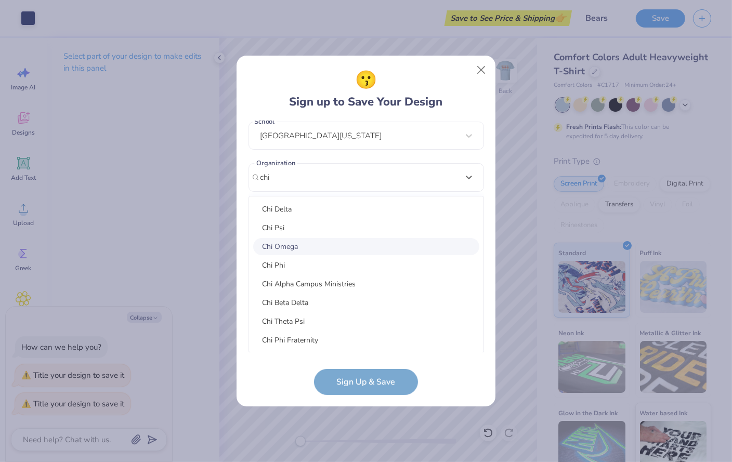
click at [326, 245] on div "Chi Omega" at bounding box center [366, 246] width 226 height 17
type input "chi"
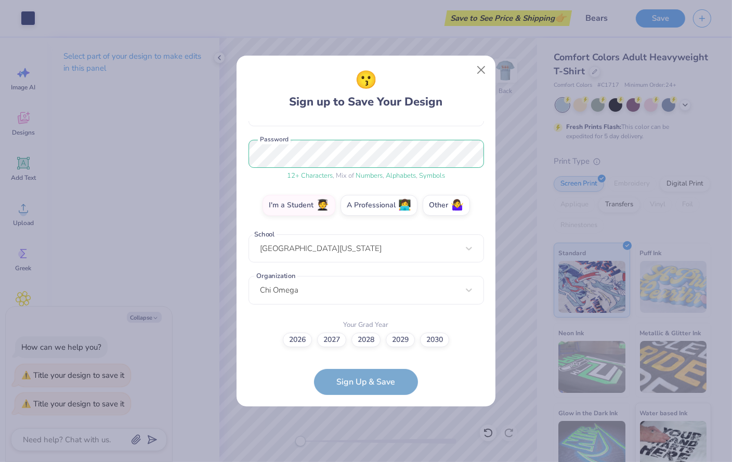
scroll to position [117, 0]
click at [367, 341] on label "2028" at bounding box center [365, 339] width 29 height 15
click at [367, 454] on input "2028" at bounding box center [366, 457] width 7 height 7
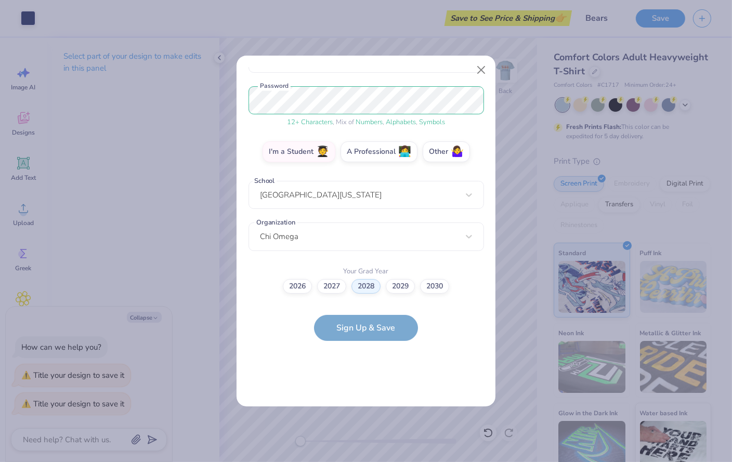
scroll to position [0, 0]
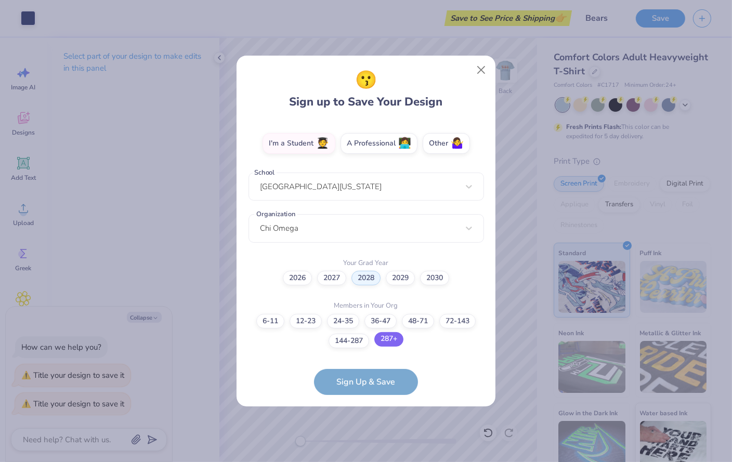
click at [380, 342] on label "287+" at bounding box center [388, 339] width 29 height 15
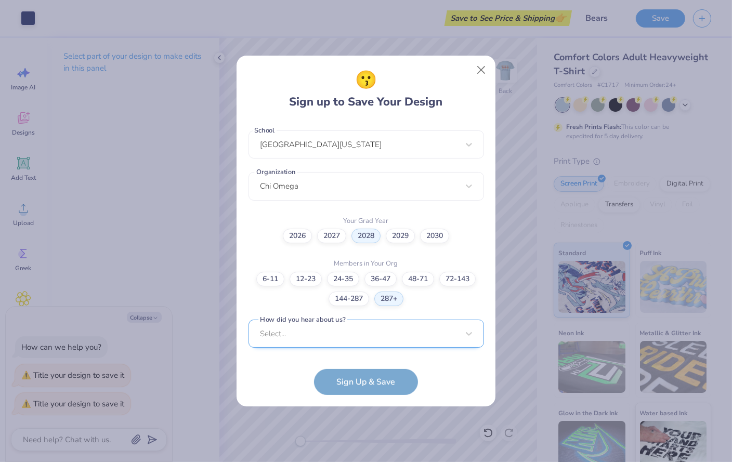
scroll to position [377, 0]
click at [375, 342] on div "Select..." at bounding box center [365, 333] width 235 height 29
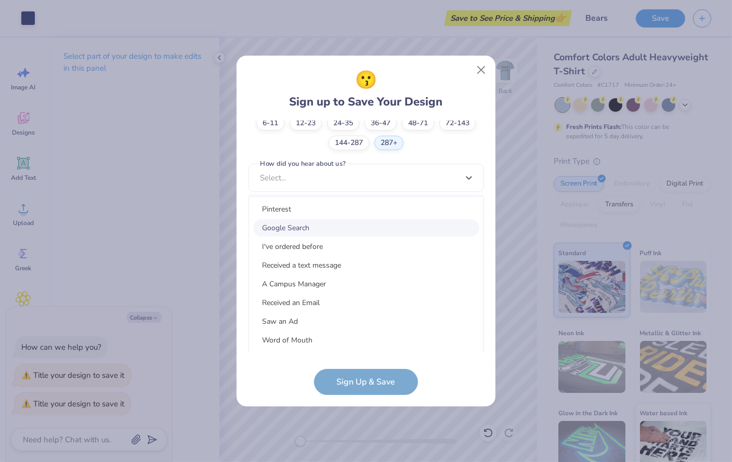
click at [363, 226] on div "Google Search" at bounding box center [366, 227] width 226 height 17
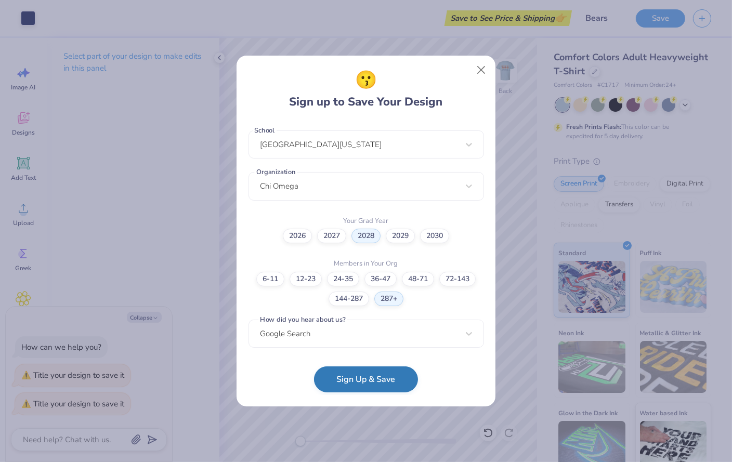
click at [357, 382] on button "Sign Up & Save" at bounding box center [366, 379] width 104 height 26
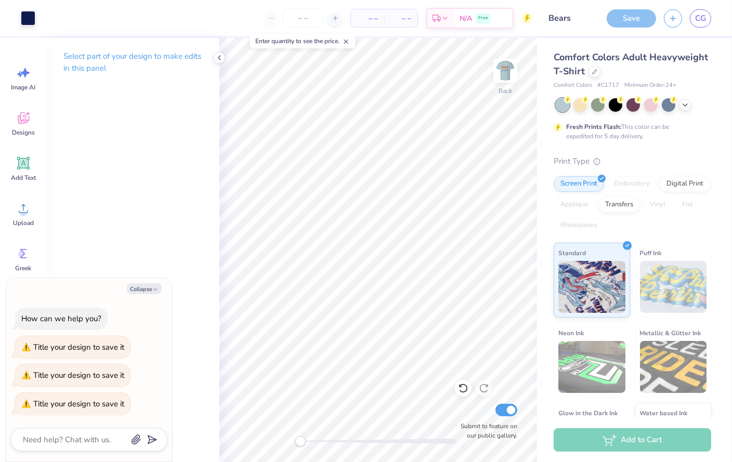
type textarea "x"
click at [195, 275] on div "Select part of your design to make edits in this panel" at bounding box center [133, 250] width 173 height 424
click at [330, 20] on div at bounding box center [335, 18] width 14 height 14
type input "12"
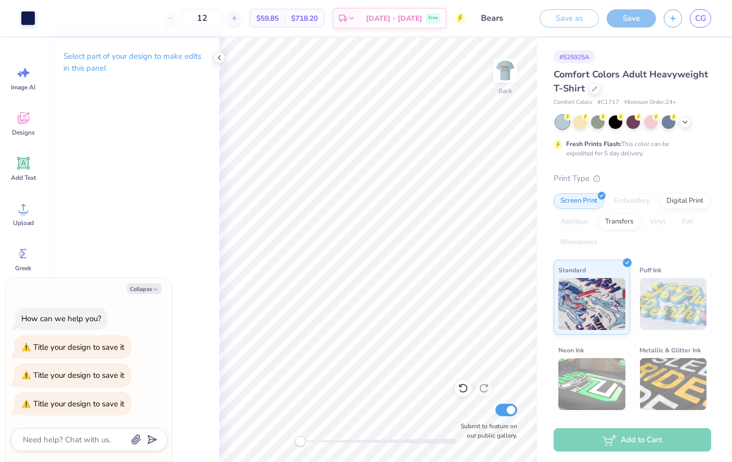
drag, startPoint x: 314, startPoint y: 19, endPoint x: 296, endPoint y: 13, distance: 19.6
click at [296, 13] on div "12 $59.85 Per Item $718.20 Total Est. Delivery [DATE] - [DATE] Free" at bounding box center [254, 18] width 422 height 36
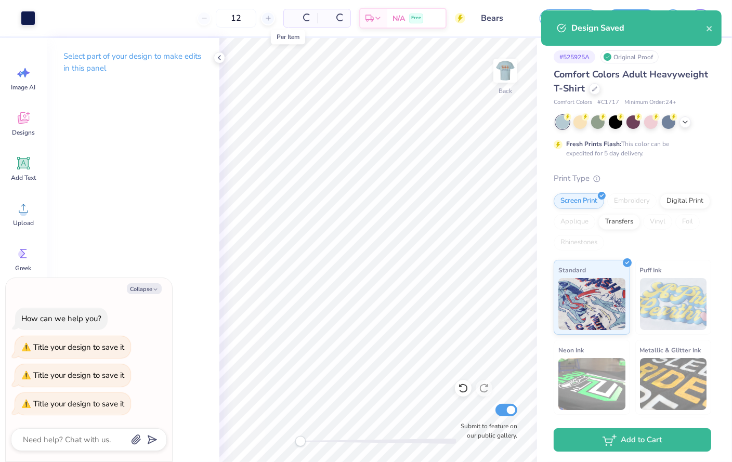
type textarea "x"
type input "1"
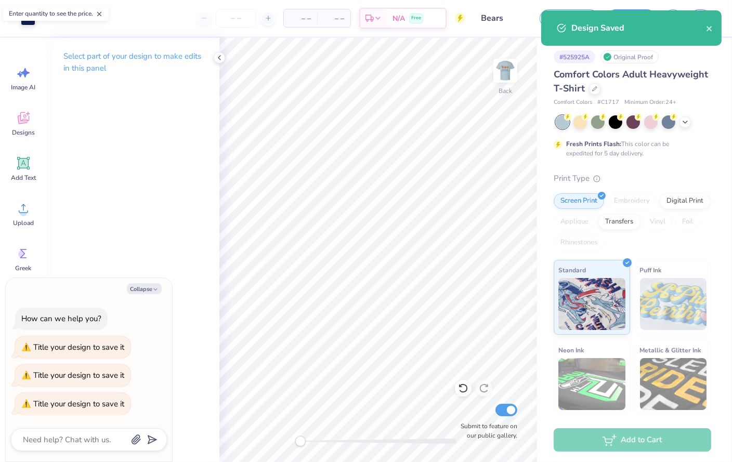
type textarea "x"
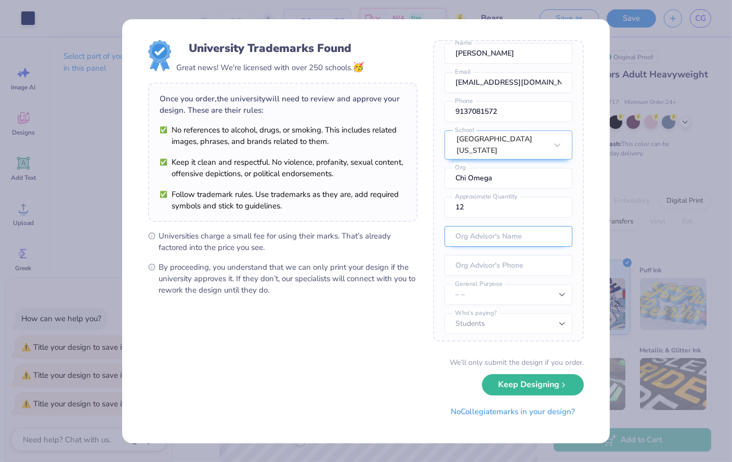
scroll to position [44, 0]
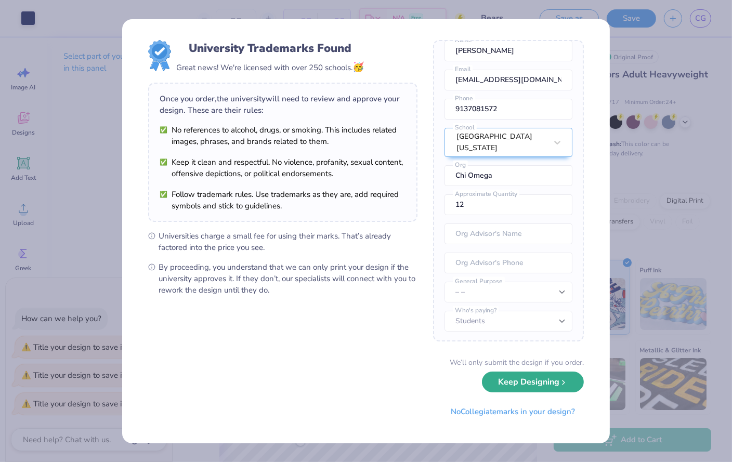
click at [548, 379] on button "Keep Designing" at bounding box center [533, 382] width 102 height 21
type textarea "x"
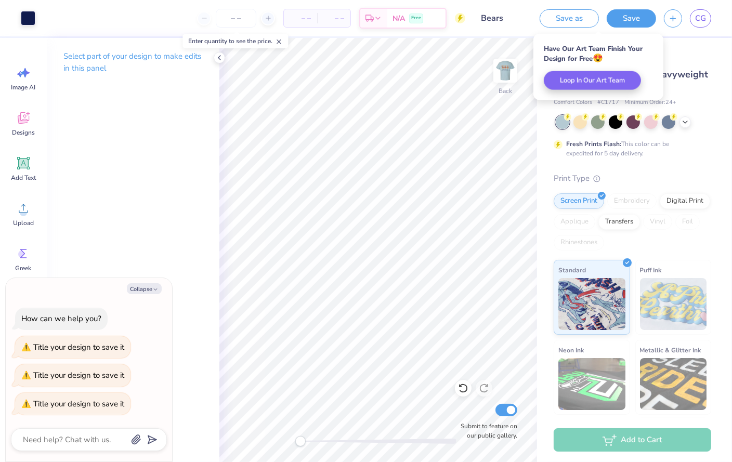
type input "1"
type textarea "x"
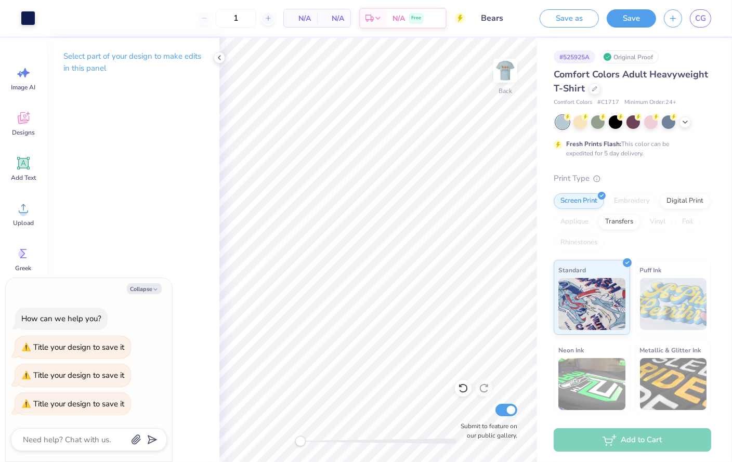
type input "10"
type textarea "x"
type input "12"
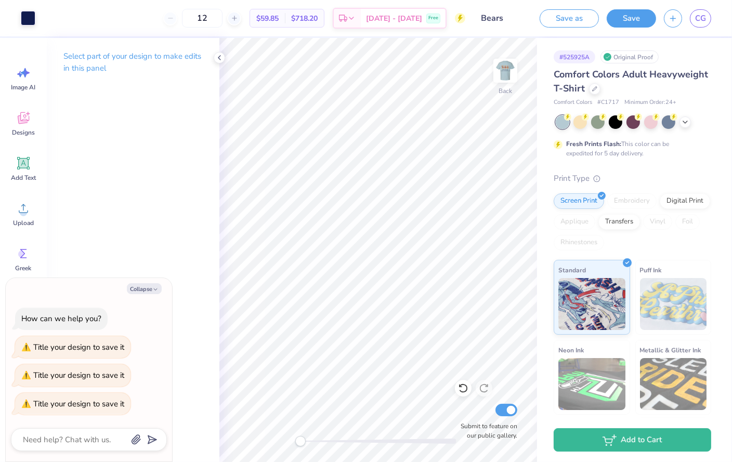
type textarea "x"
drag, startPoint x: 234, startPoint y: 22, endPoint x: 201, endPoint y: 22, distance: 33.3
click at [201, 22] on div "12" at bounding box center [202, 18] width 78 height 19
type input "24"
type textarea "x"
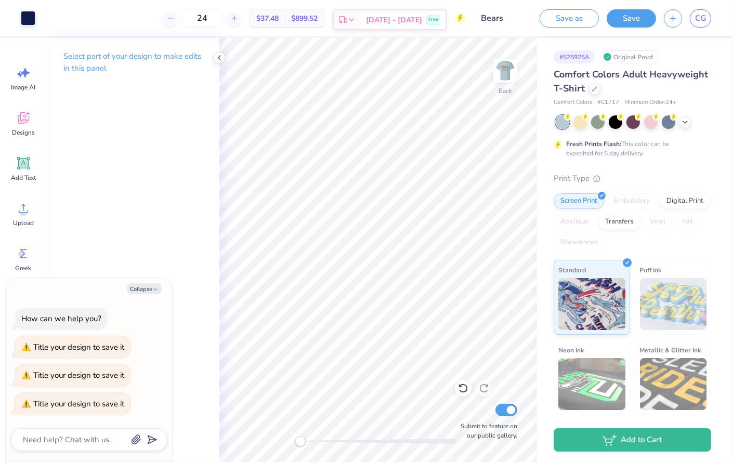
type input "24"
click at [411, 15] on span "[DATE] - [DATE]" at bounding box center [394, 20] width 56 height 11
